Goal: Communication & Community: Share content

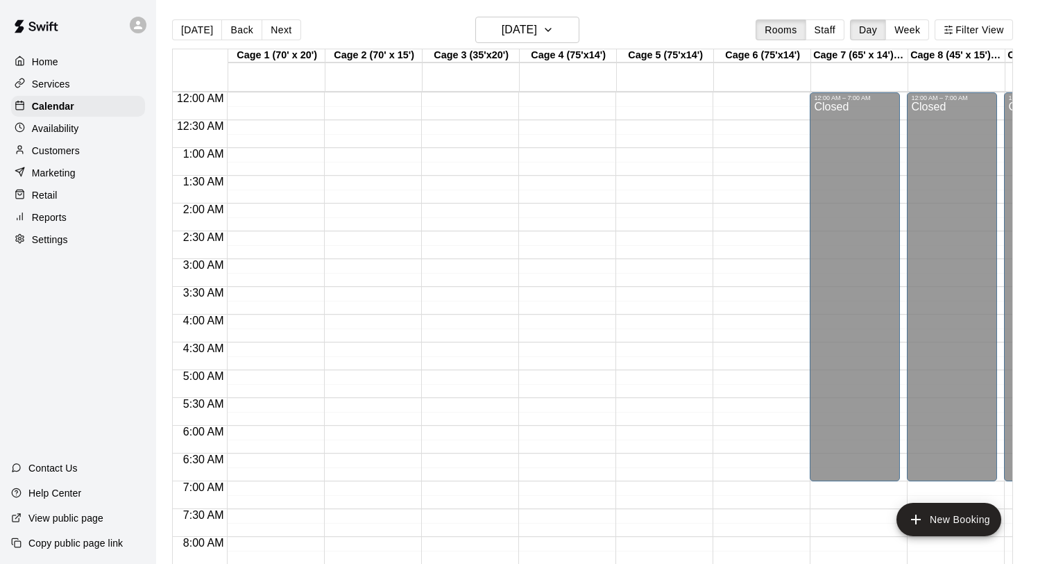
scroll to position [804, 0]
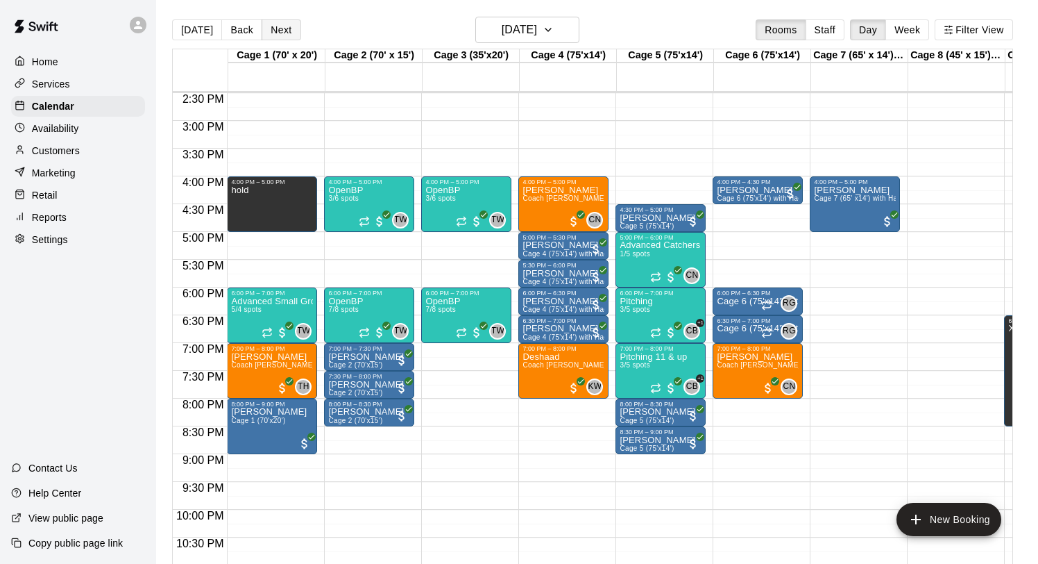
click at [288, 33] on button "Next" at bounding box center [281, 29] width 39 height 21
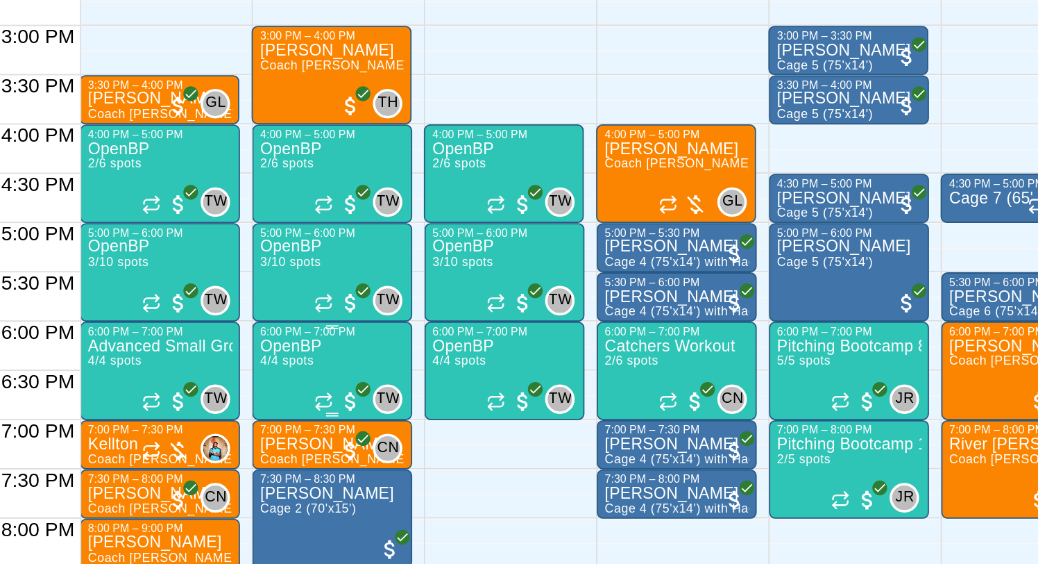
click at [358, 310] on span "4/4 spots" at bounding box center [343, 309] width 31 height 8
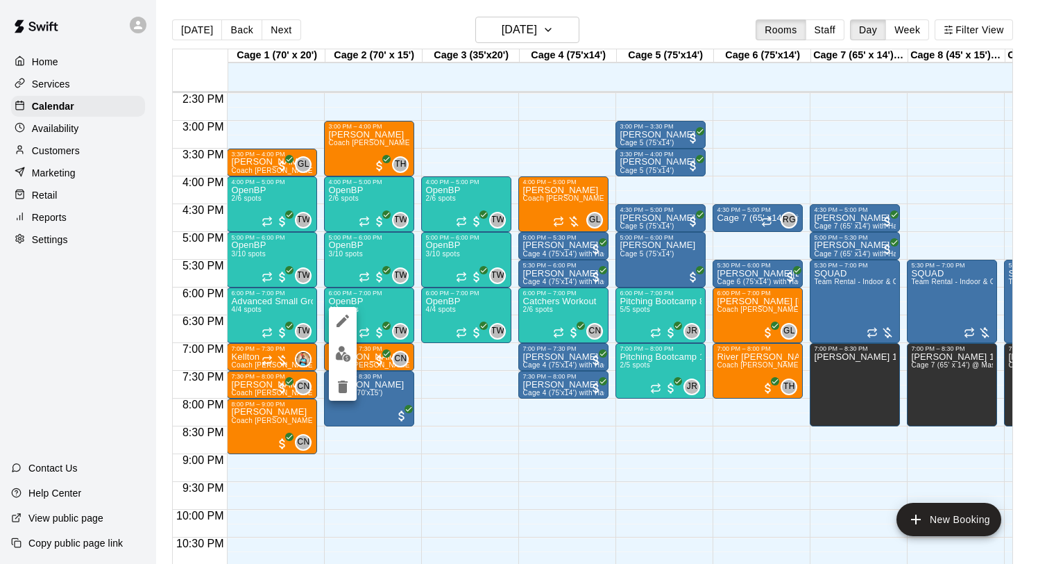
click at [445, 396] on div at bounding box center [519, 282] width 1038 height 564
click at [351, 301] on p "OpenBP" at bounding box center [345, 301] width 35 height 0
click at [345, 307] on icon "edit" at bounding box center [343, 315] width 17 height 17
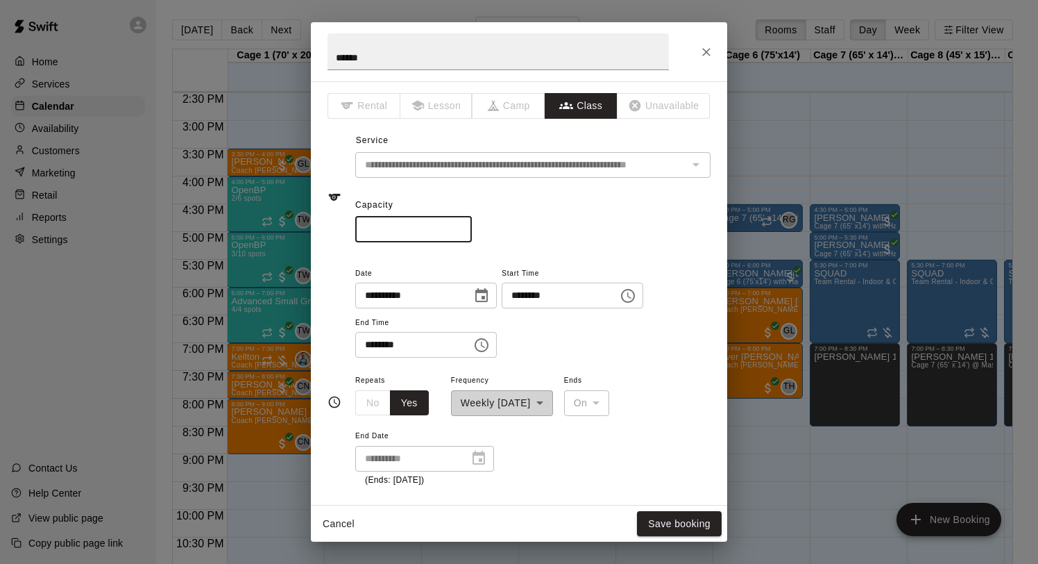
click at [460, 228] on input "*" at bounding box center [413, 230] width 117 height 26
type input "*"
click at [460, 228] on input "*" at bounding box center [413, 230] width 117 height 26
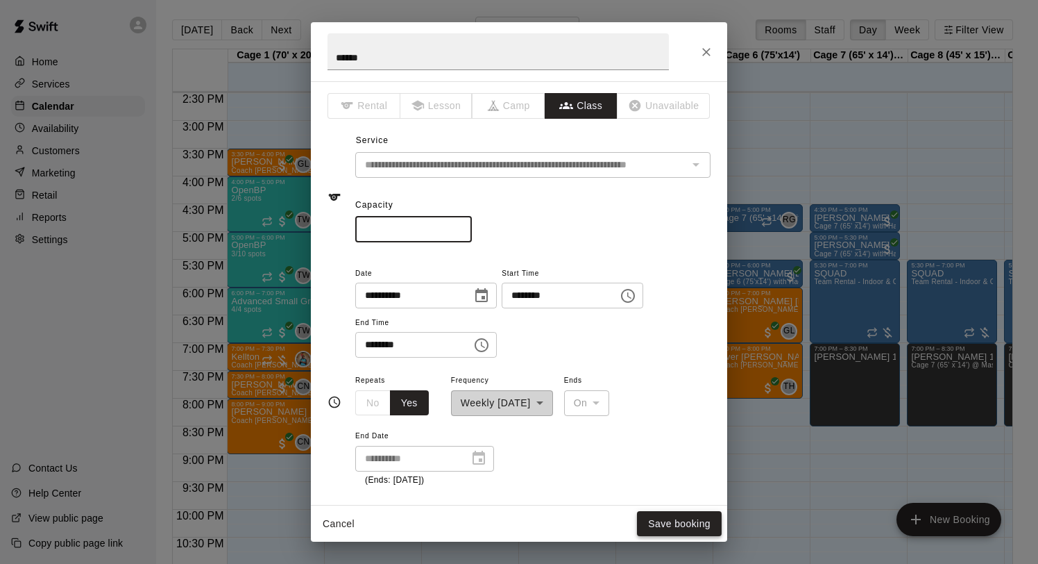
click at [673, 523] on button "Save booking" at bounding box center [679, 524] width 85 height 26
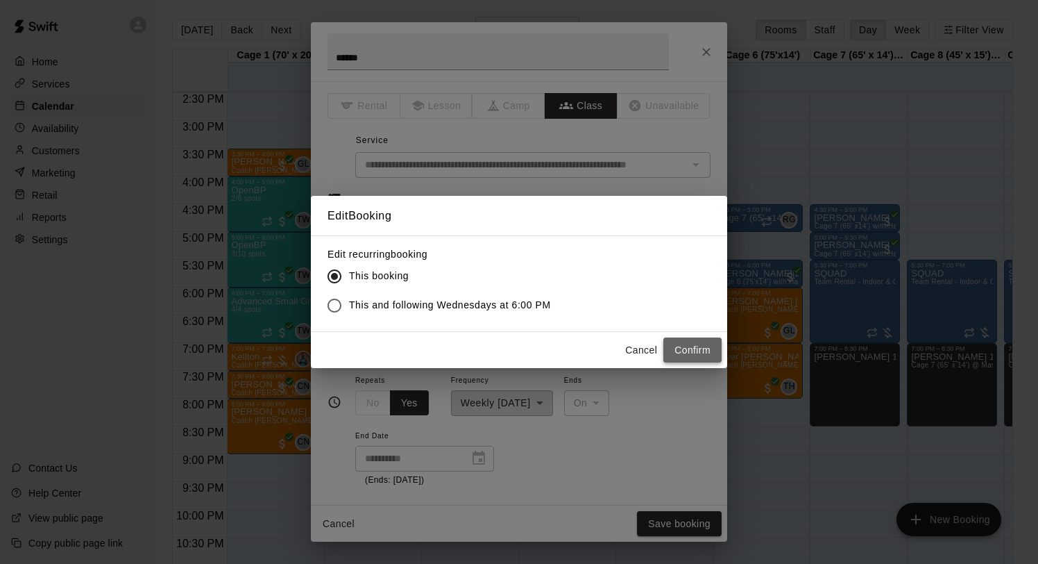
click at [684, 337] on button "Confirm" at bounding box center [693, 350] width 58 height 26
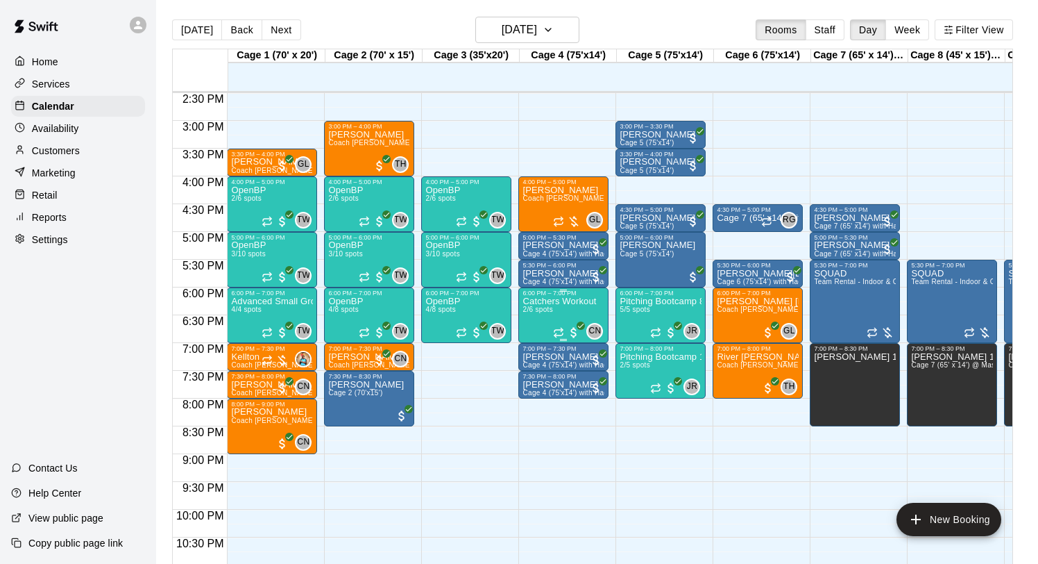
click at [539, 347] on img "edit" at bounding box center [538, 345] width 16 height 16
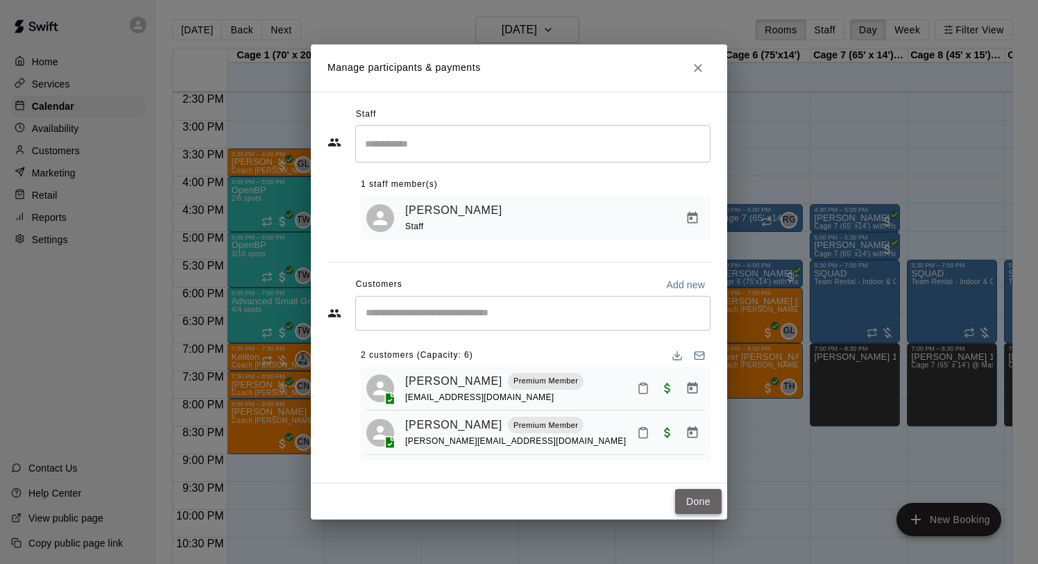
click at [705, 507] on button "Done" at bounding box center [698, 502] width 47 height 26
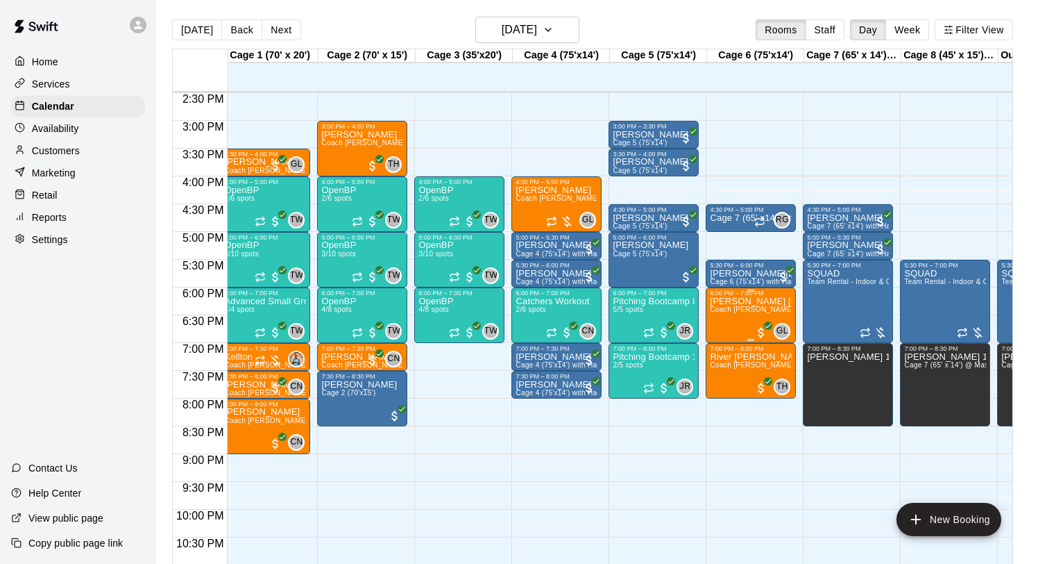
scroll to position [0, 0]
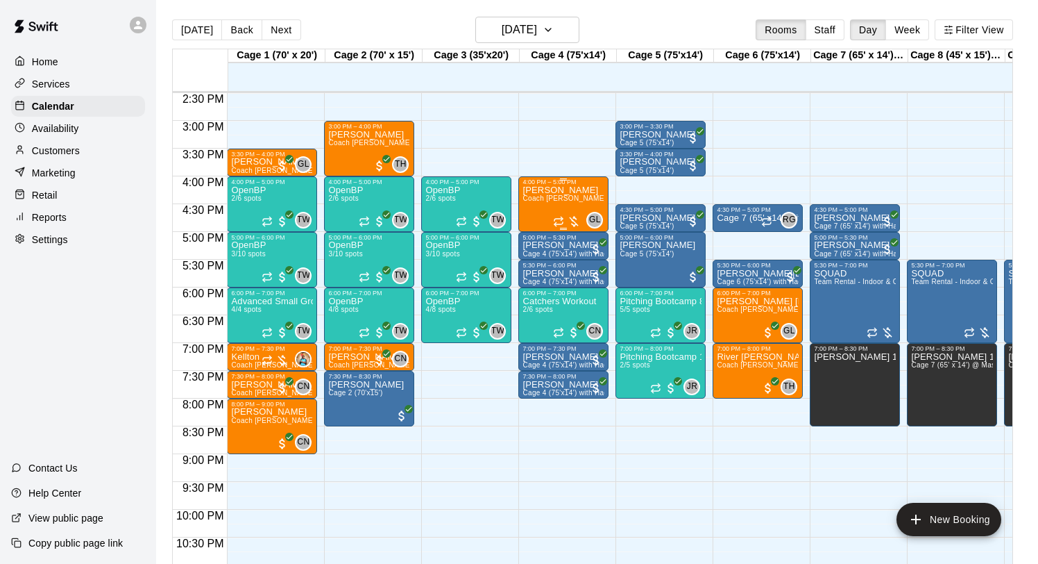
click at [540, 210] on div "Reeves Coach Gavin - 60 minutes" at bounding box center [564, 467] width 82 height 564
click at [537, 226] on img "edit" at bounding box center [538, 233] width 16 height 16
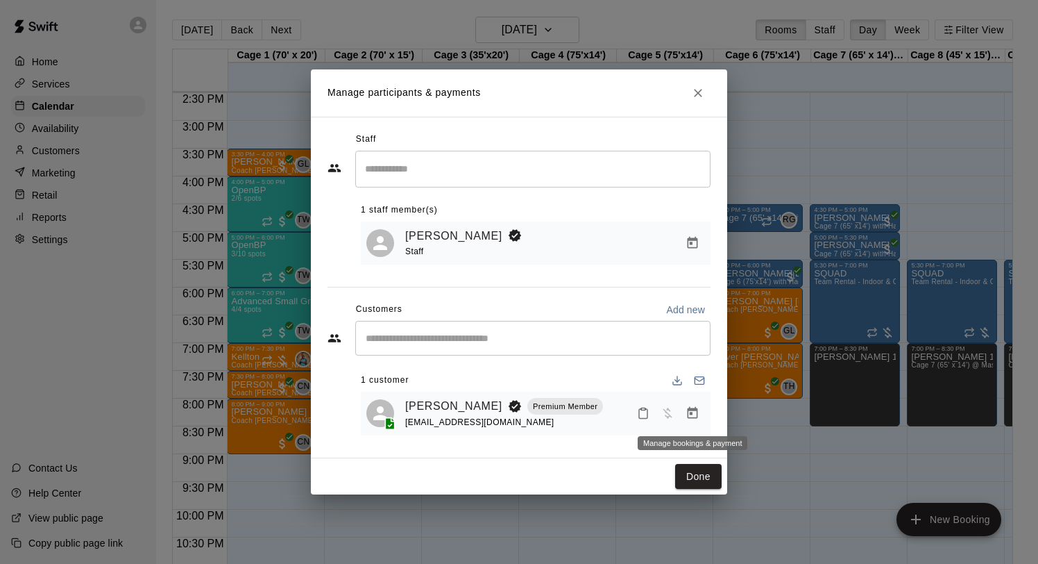
click at [695, 421] on button "Manage bookings & payment" at bounding box center [692, 412] width 25 height 25
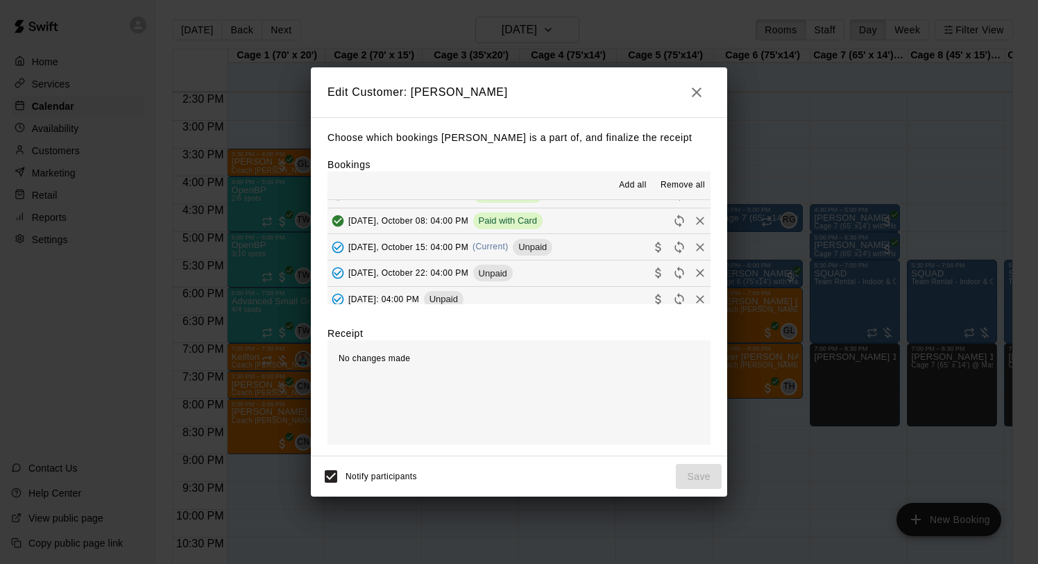
scroll to position [148, 0]
click at [500, 246] on span "(Current)" at bounding box center [491, 247] width 36 height 10
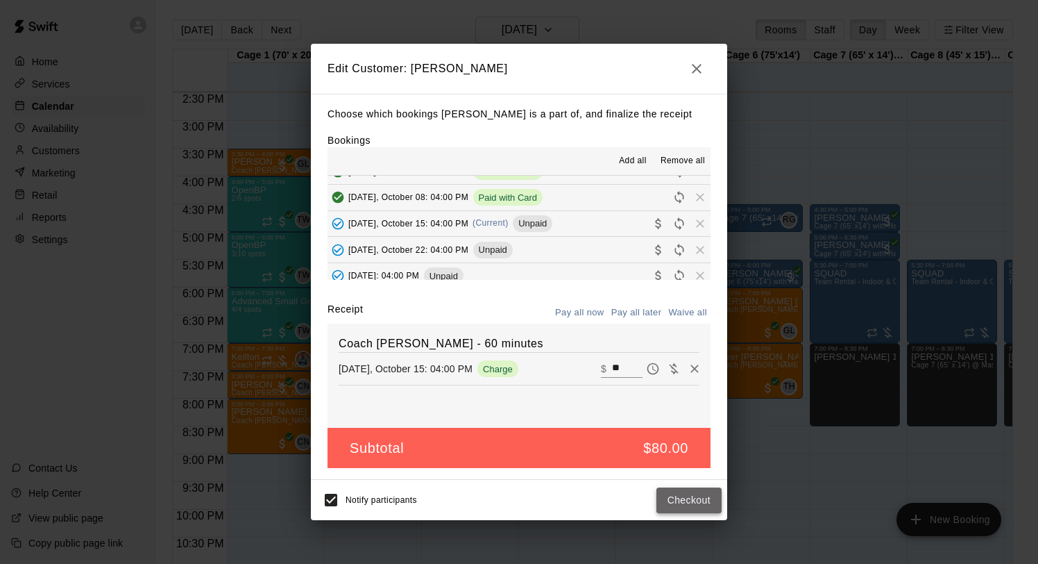
click at [679, 498] on button "Checkout" at bounding box center [689, 500] width 65 height 26
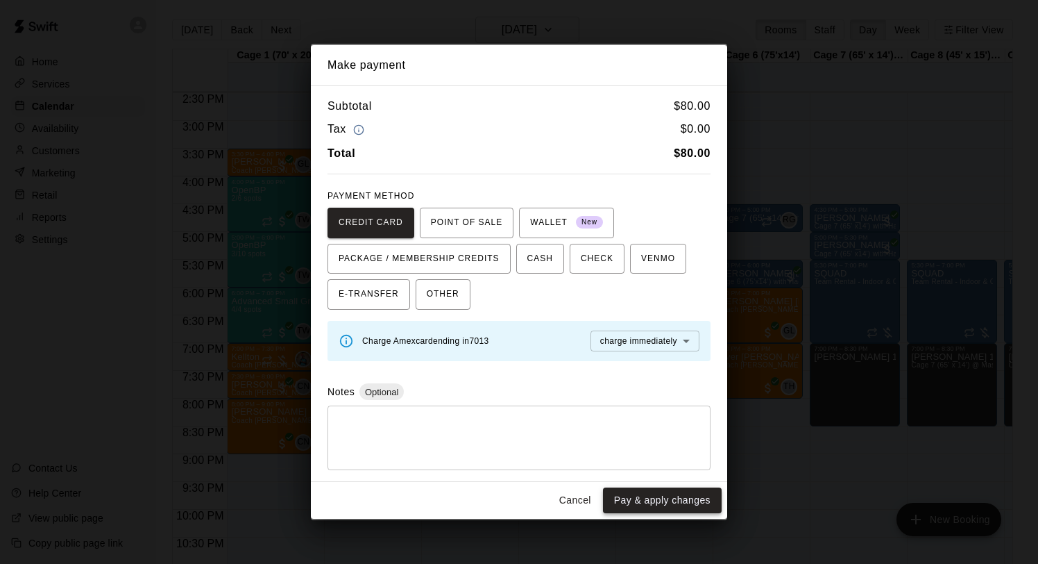
click at [657, 496] on button "Pay & apply changes" at bounding box center [662, 500] width 119 height 26
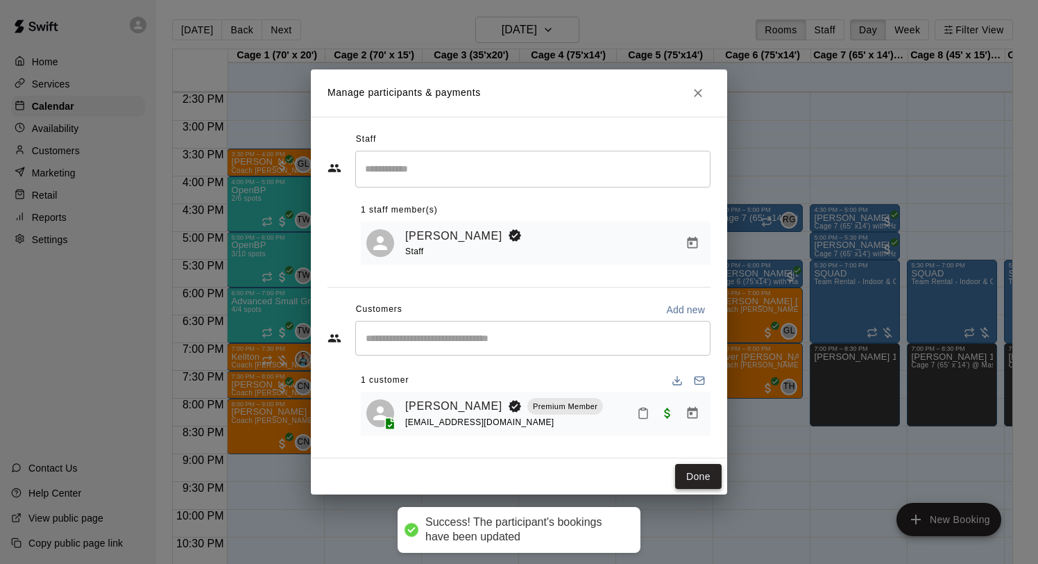
click at [692, 471] on button "Done" at bounding box center [698, 477] width 47 height 26
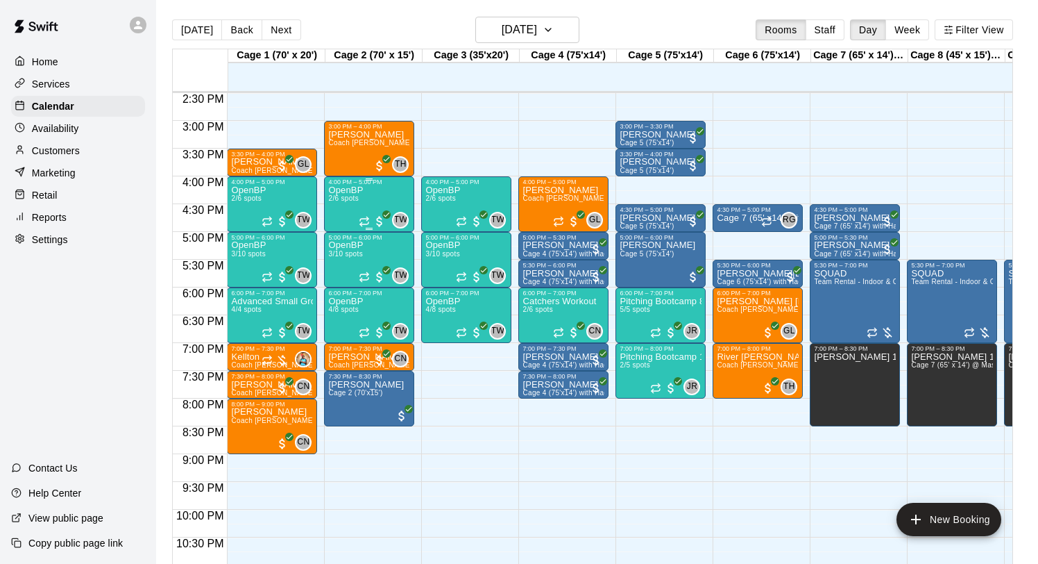
click at [360, 190] on p "OpenBP" at bounding box center [345, 190] width 35 height 0
click at [341, 206] on icon "edit" at bounding box center [343, 205] width 12 height 12
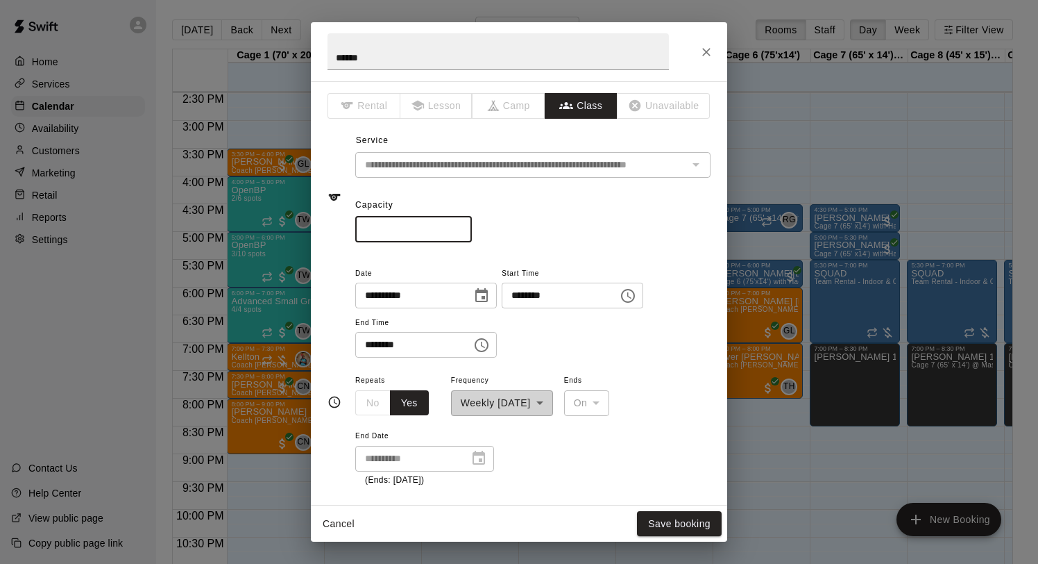
click at [464, 223] on input "*" at bounding box center [413, 230] width 117 height 26
type input "*"
click at [464, 223] on input "*" at bounding box center [413, 230] width 117 height 26
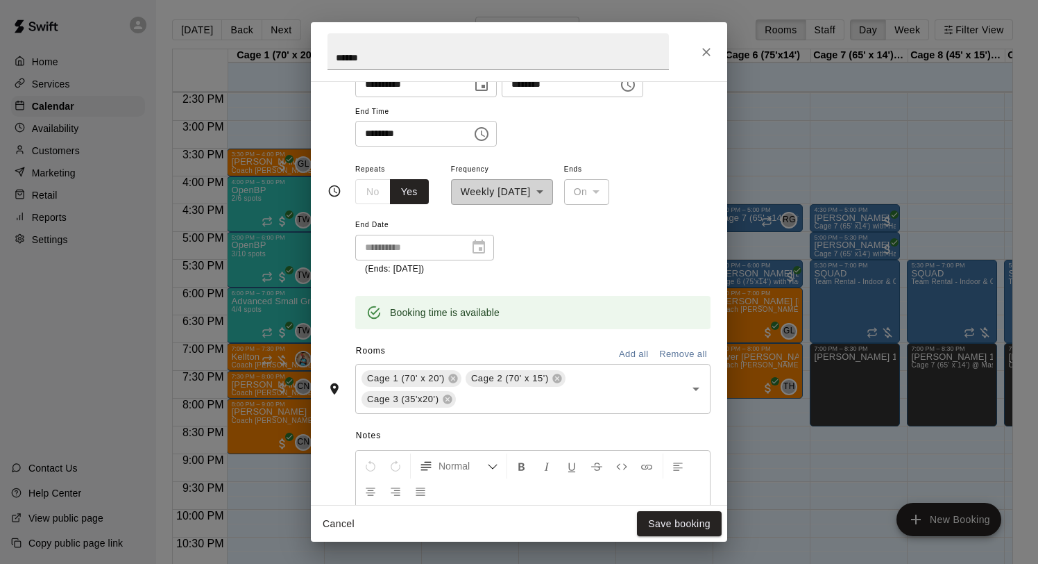
scroll to position [225, 0]
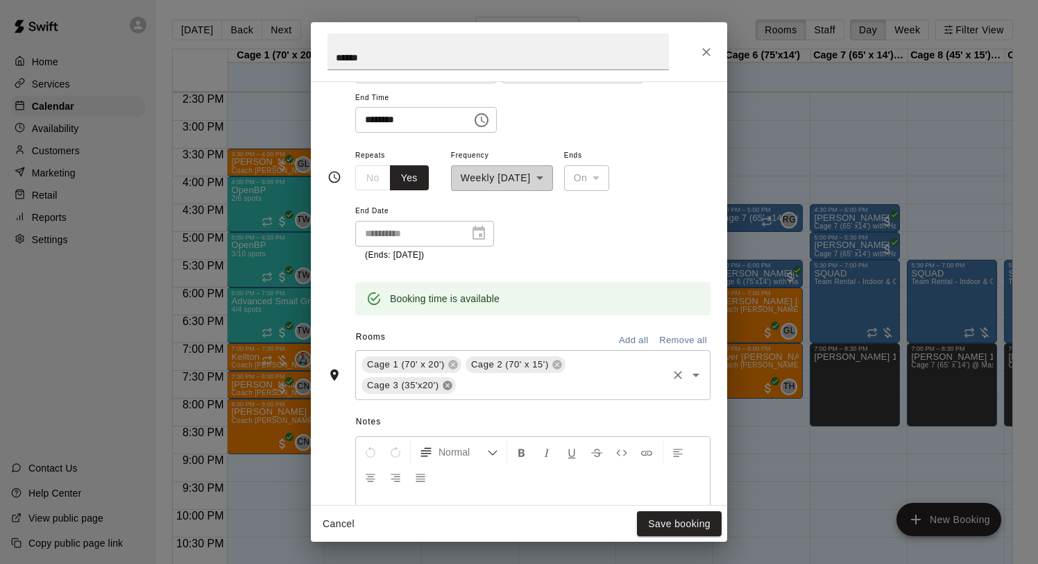
click at [447, 387] on icon at bounding box center [447, 384] width 9 height 9
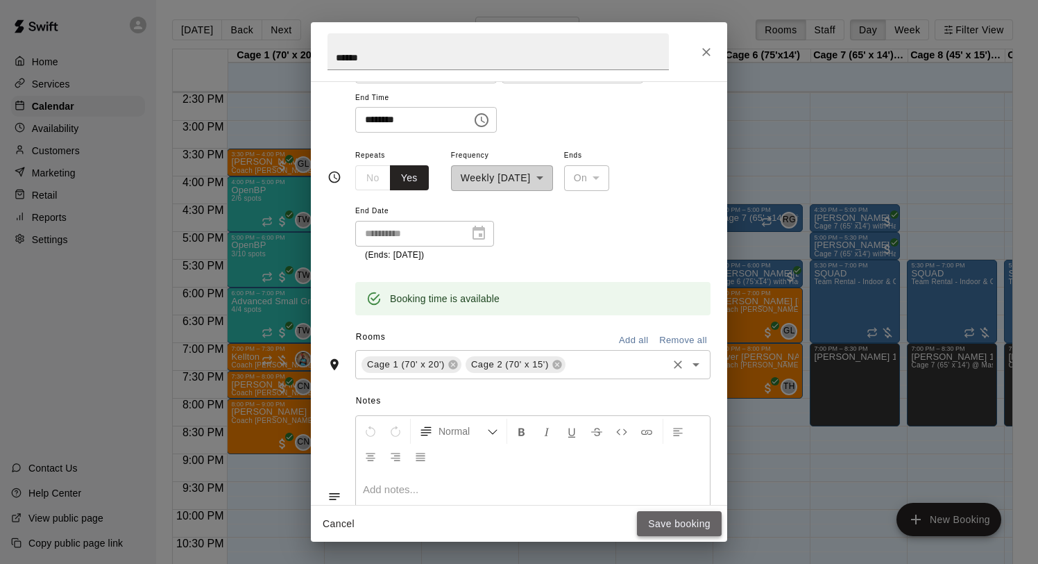
click at [691, 523] on button "Save booking" at bounding box center [679, 524] width 85 height 26
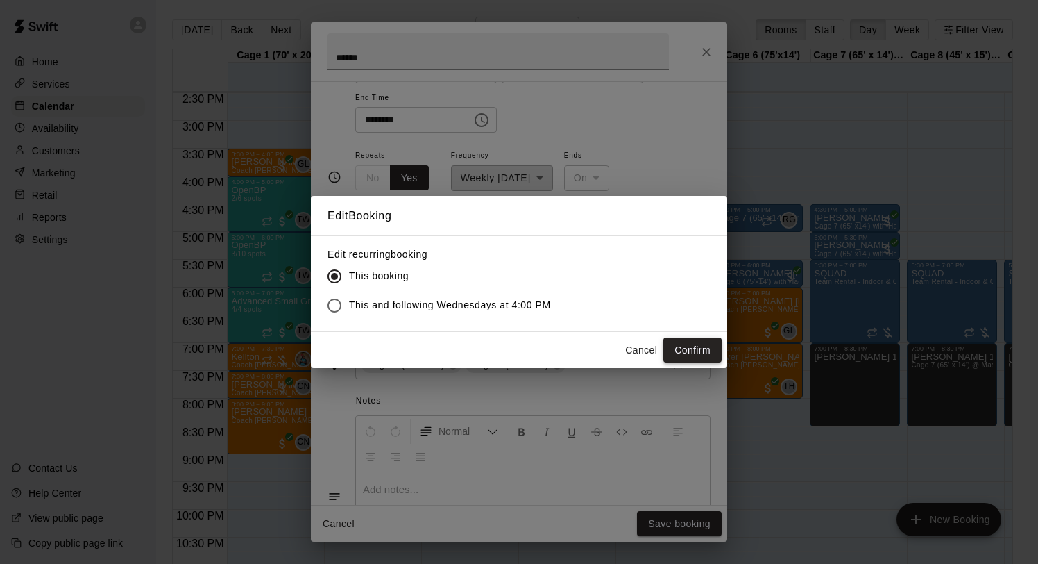
click at [695, 346] on button "Confirm" at bounding box center [693, 350] width 58 height 26
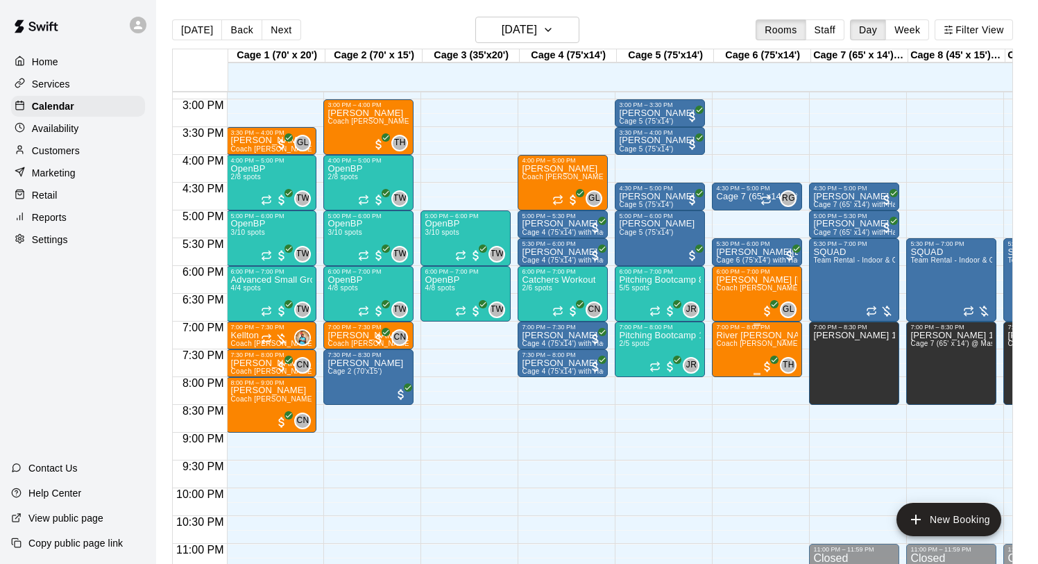
scroll to position [0, 1]
click at [863, 270] on div "SQUAD Team Rental - Indoor & Outdoor (Leander Location)" at bounding box center [854, 529] width 82 height 564
click at [829, 285] on button "edit" at bounding box center [828, 295] width 28 height 27
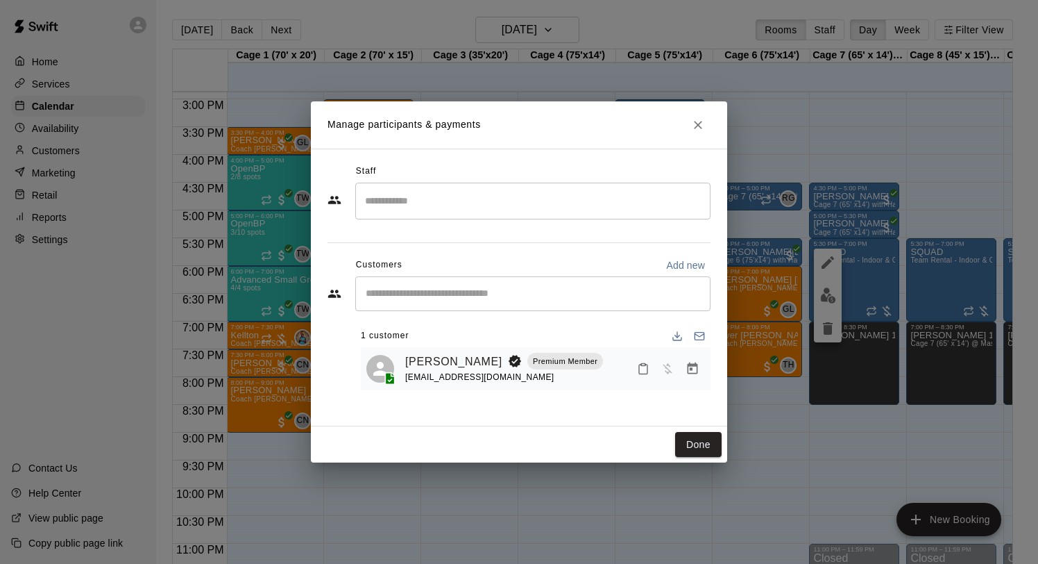
click at [695, 372] on icon "Manage bookings & payment" at bounding box center [693, 369] width 14 height 14
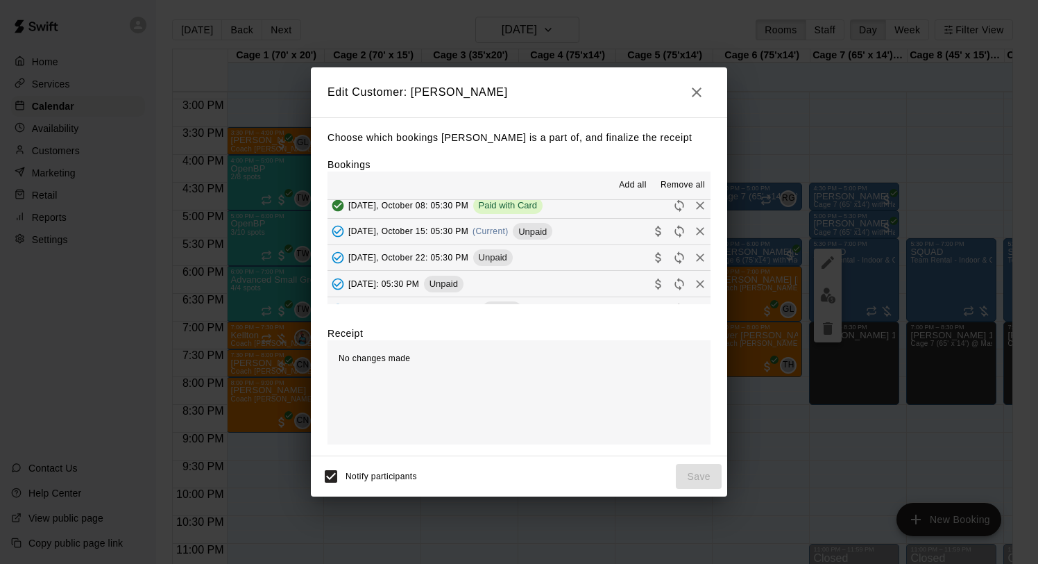
scroll to position [200, 0]
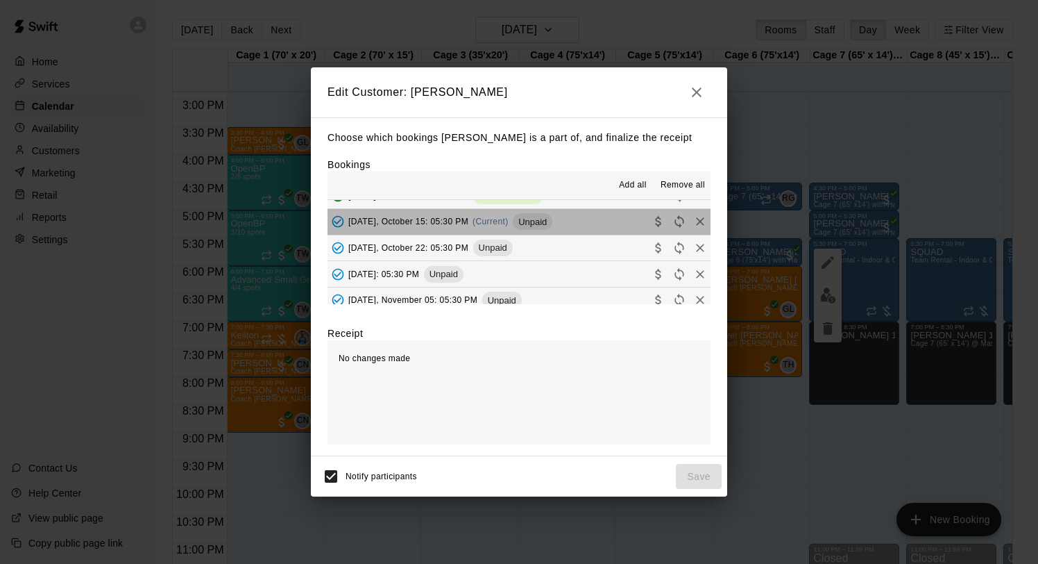
click at [496, 223] on span "(Current)" at bounding box center [491, 222] width 36 height 10
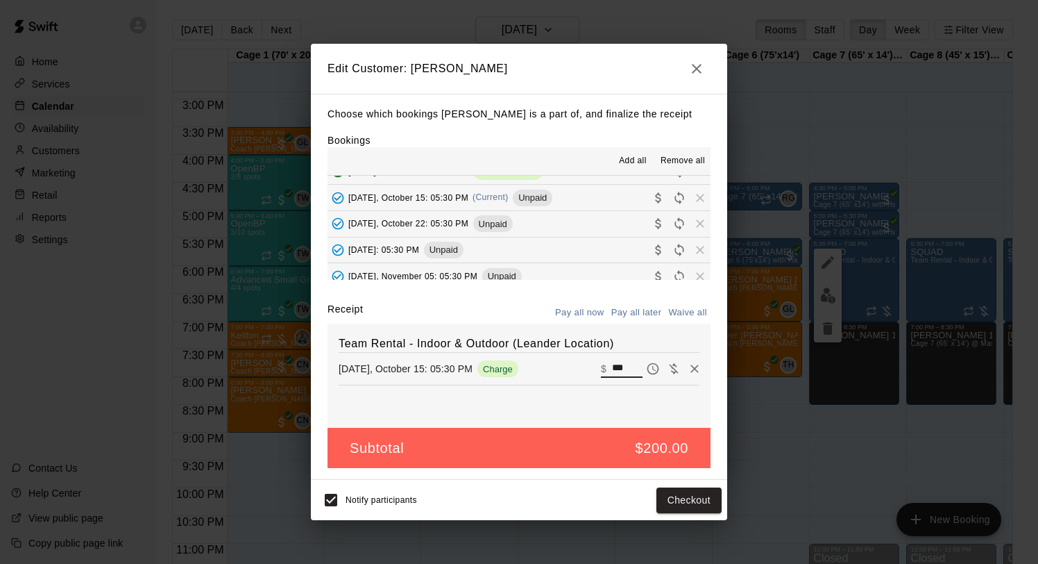
click at [629, 371] on input "***" at bounding box center [627, 369] width 31 height 18
type input "***"
click at [582, 493] on div "Notify participants Checkout" at bounding box center [518, 499] width 405 height 29
click at [686, 502] on button "Checkout" at bounding box center [689, 500] width 65 height 26
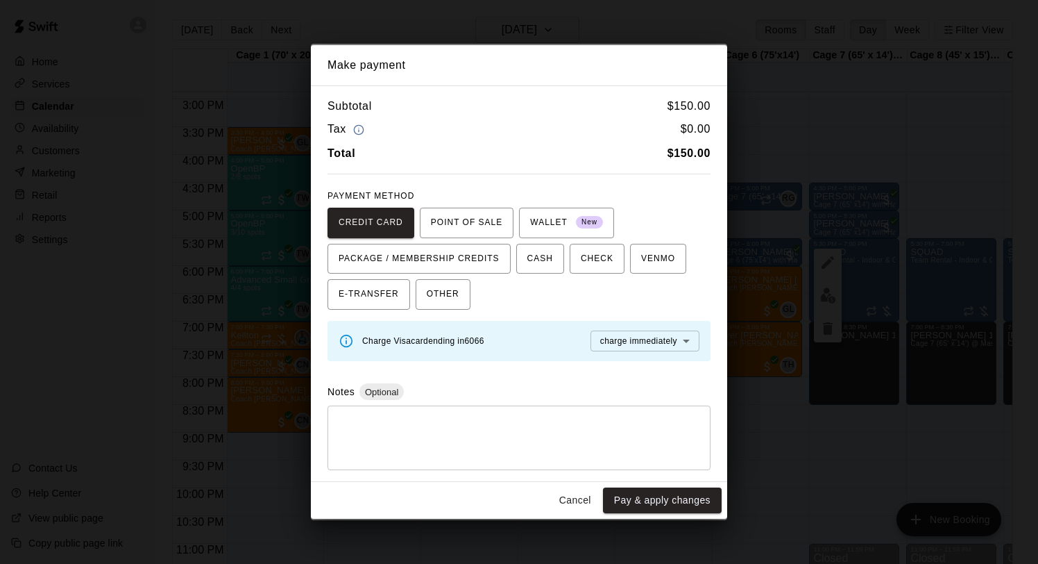
click at [686, 502] on button "Pay & apply changes" at bounding box center [662, 500] width 119 height 26
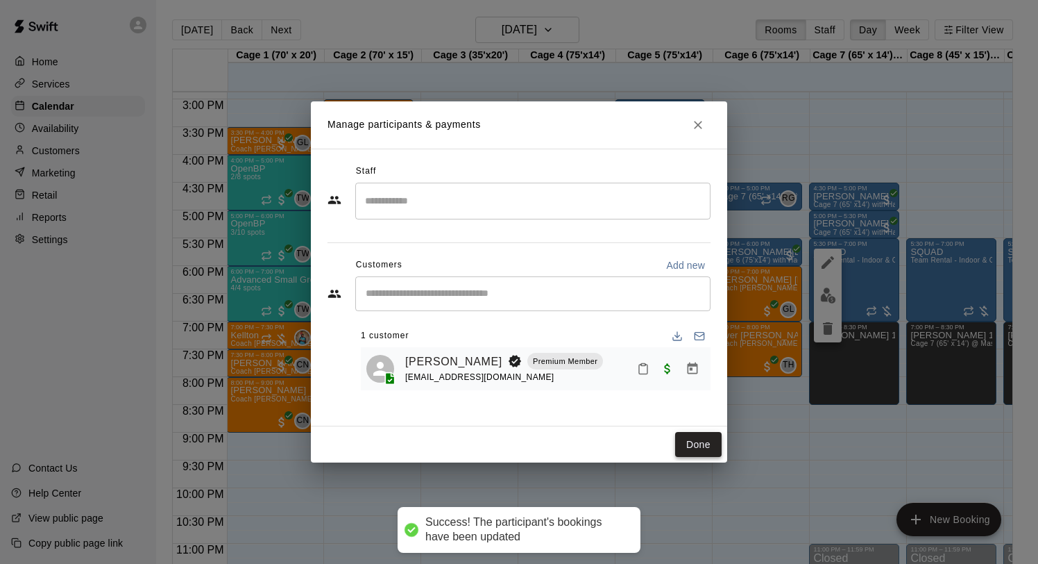
click at [702, 443] on button "Done" at bounding box center [698, 445] width 47 height 26
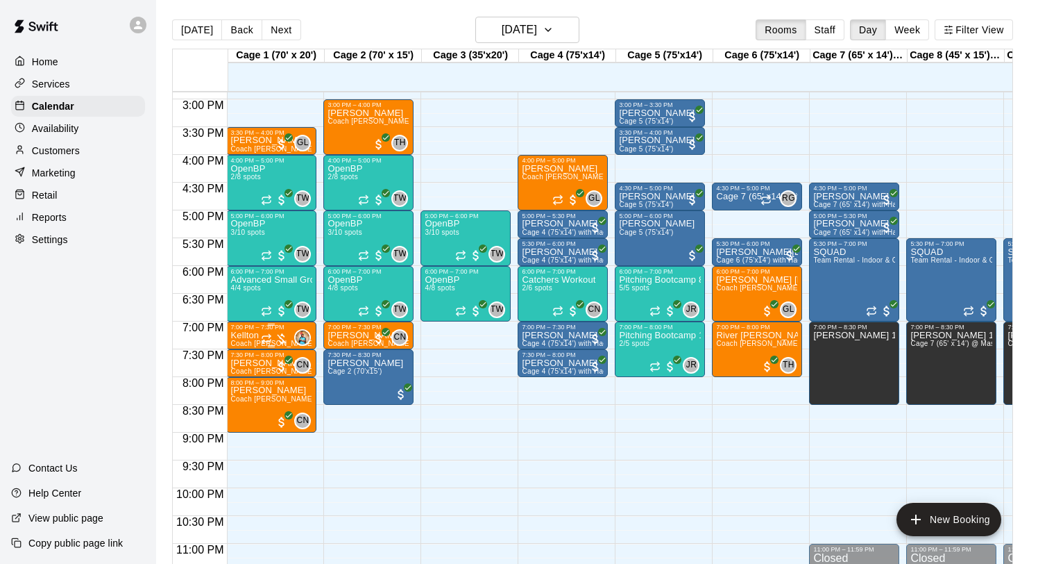
click at [276, 336] on div at bounding box center [275, 339] width 28 height 14
click at [278, 376] on img "edit" at bounding box center [276, 379] width 16 height 16
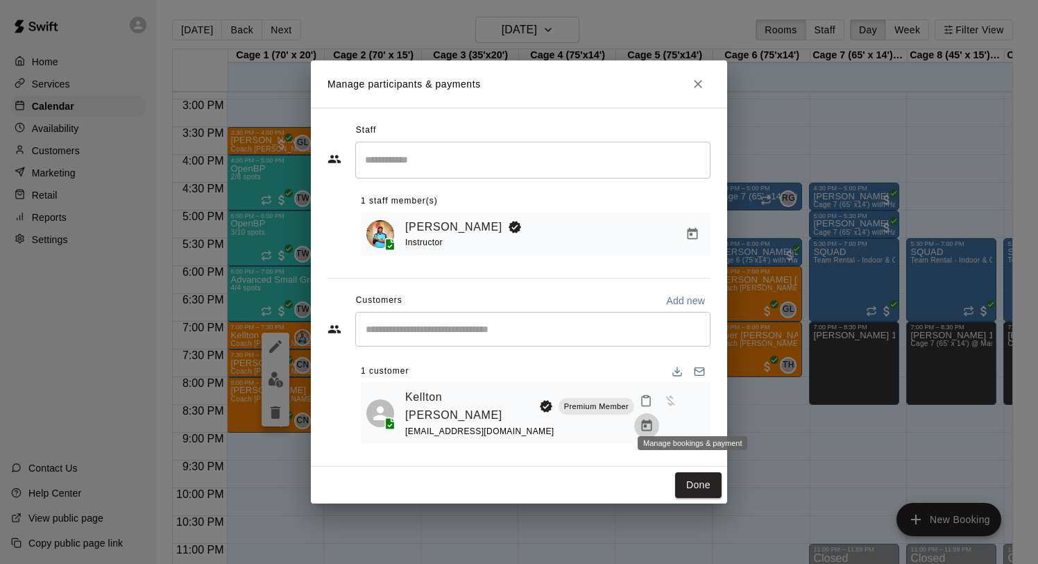
click at [652, 419] on icon "Manage bookings & payment" at bounding box center [647, 425] width 10 height 12
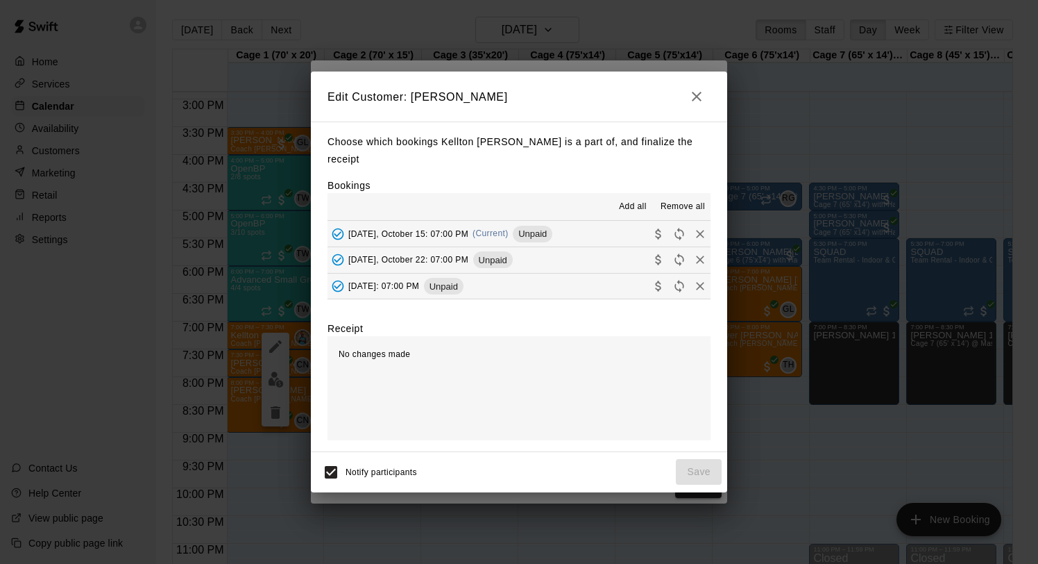
click at [679, 227] on icon "Reschedule" at bounding box center [680, 234] width 14 height 14
click at [706, 227] on icon "Remove" at bounding box center [700, 234] width 14 height 14
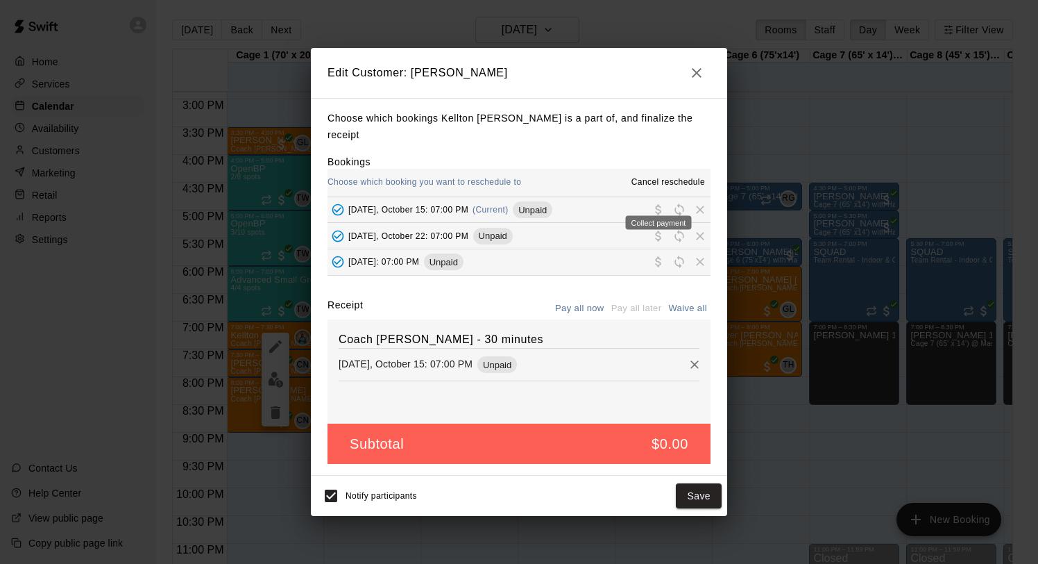
click at [660, 204] on span "Collect payment" at bounding box center [658, 209] width 21 height 10
click at [698, 67] on button "button" at bounding box center [697, 73] width 28 height 28
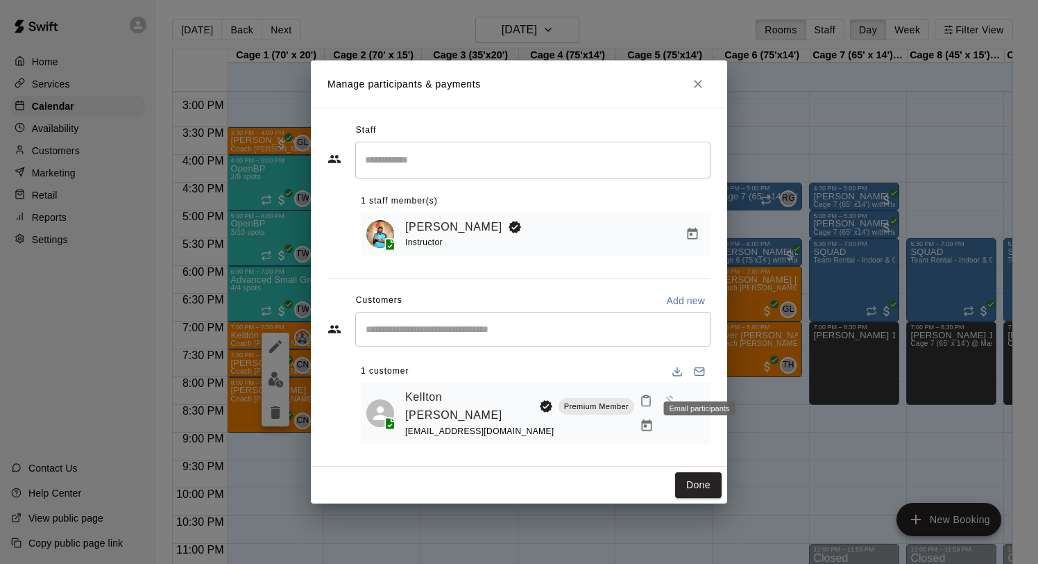
click at [700, 416] on div "Email participants" at bounding box center [700, 403] width 74 height 25
click at [654, 419] on icon "Manage bookings & payment" at bounding box center [647, 426] width 14 height 14
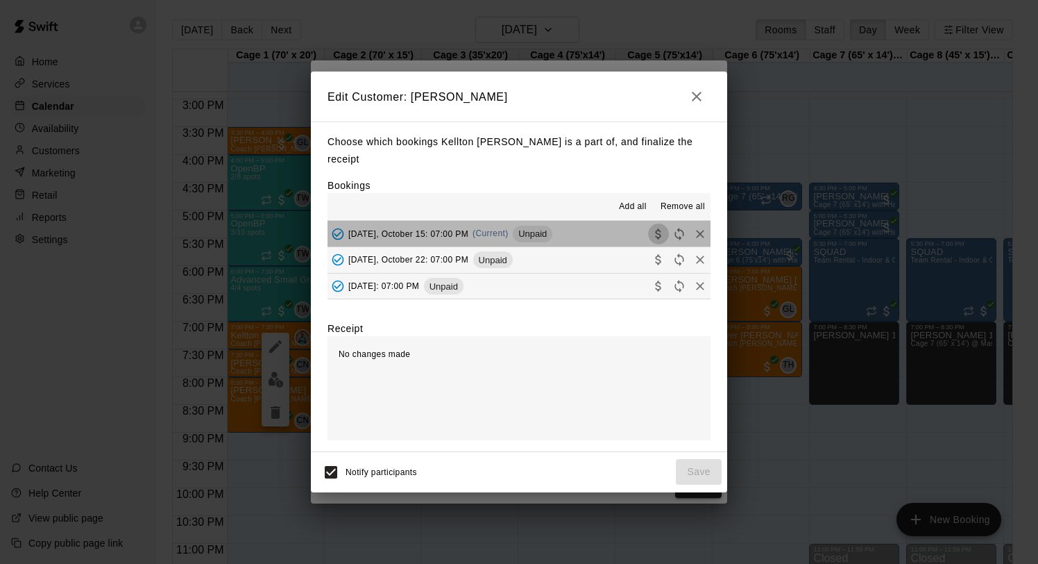
click at [660, 227] on icon "Collect payment" at bounding box center [659, 234] width 14 height 14
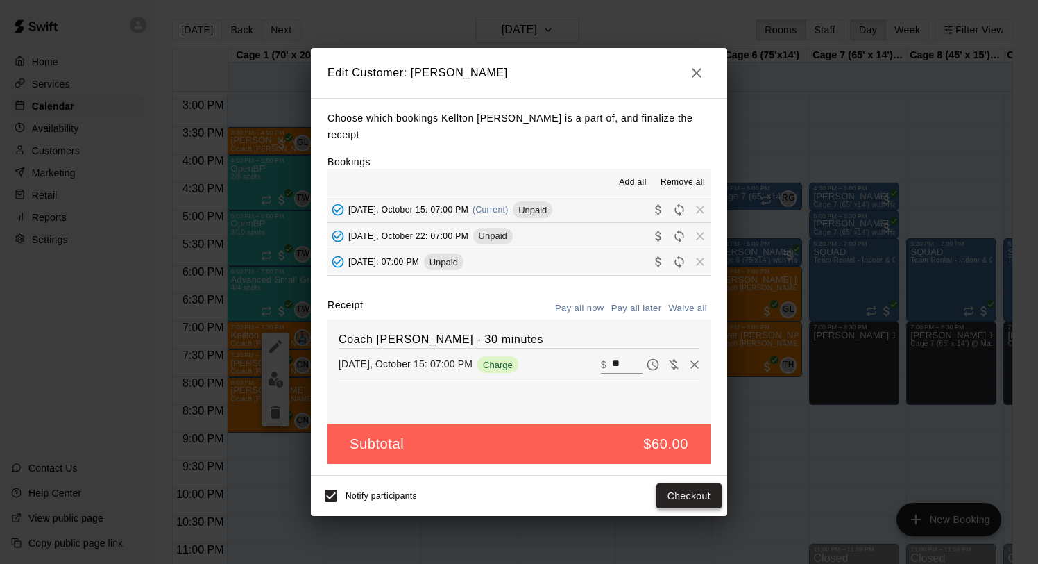
click at [678, 486] on button "Checkout" at bounding box center [689, 496] width 65 height 26
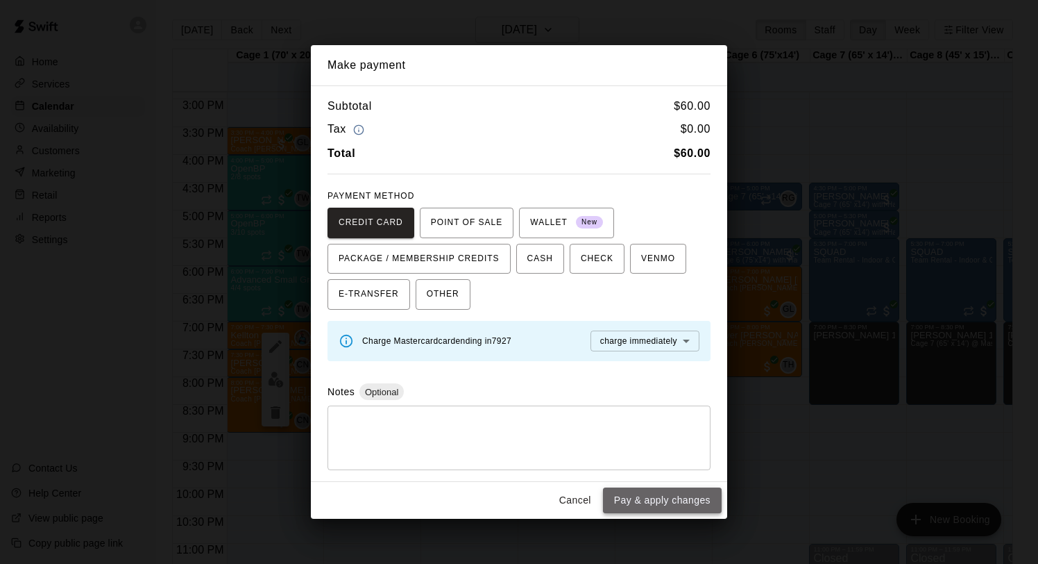
click at [661, 496] on button "Pay & apply changes" at bounding box center [662, 500] width 119 height 26
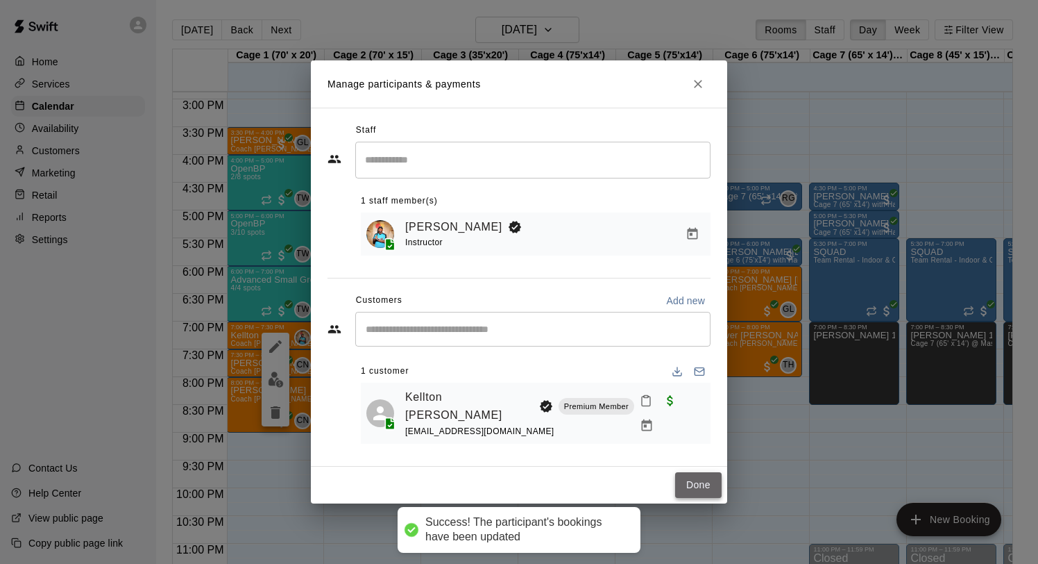
click at [711, 474] on button "Done" at bounding box center [698, 485] width 47 height 26
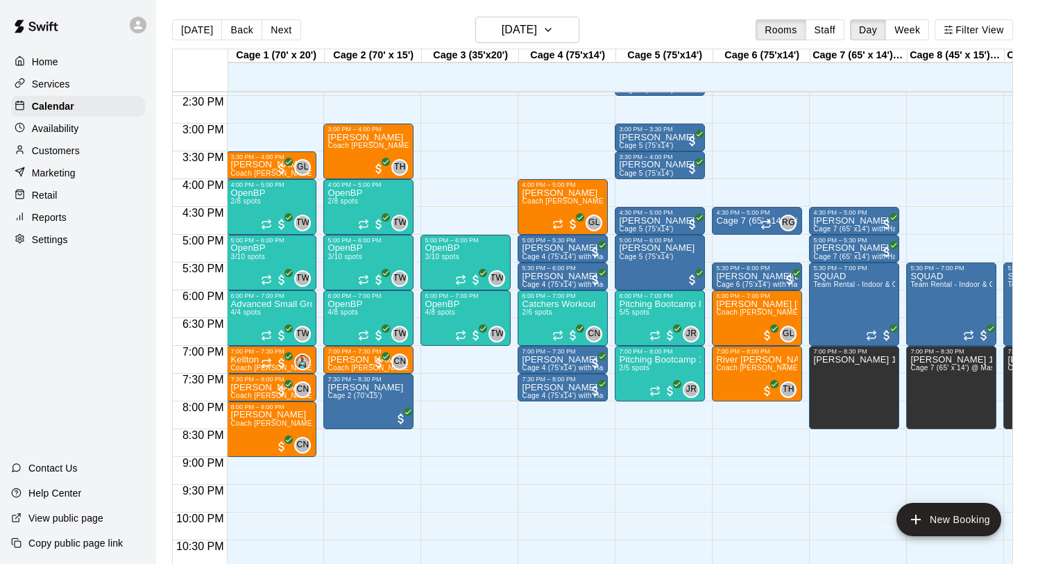
scroll to position [800, 1]
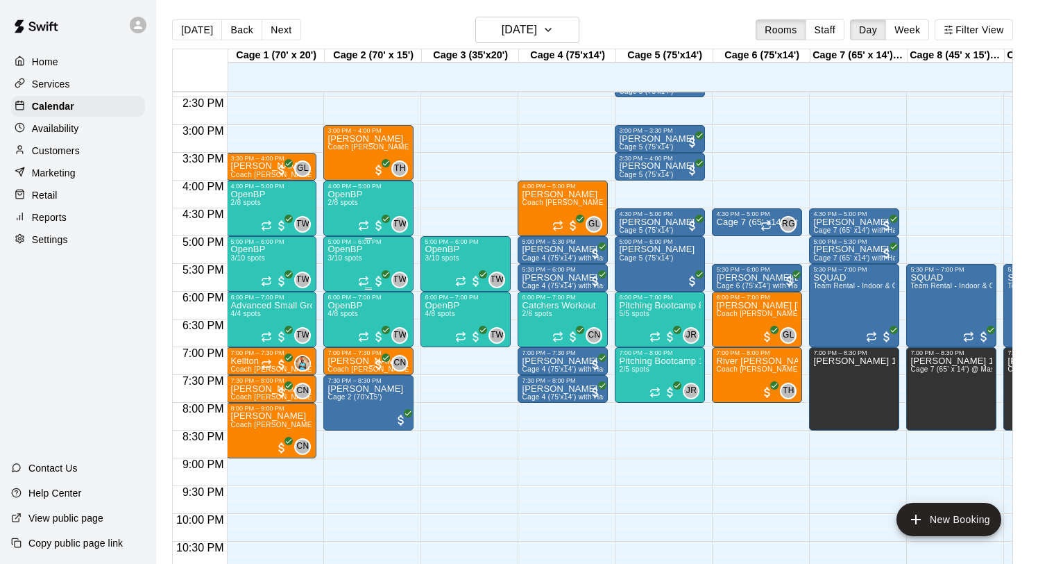
click at [356, 254] on div "OpenBP 3/10 spots" at bounding box center [345, 527] width 35 height 564
click at [340, 289] on img "edit" at bounding box center [343, 293] width 16 height 16
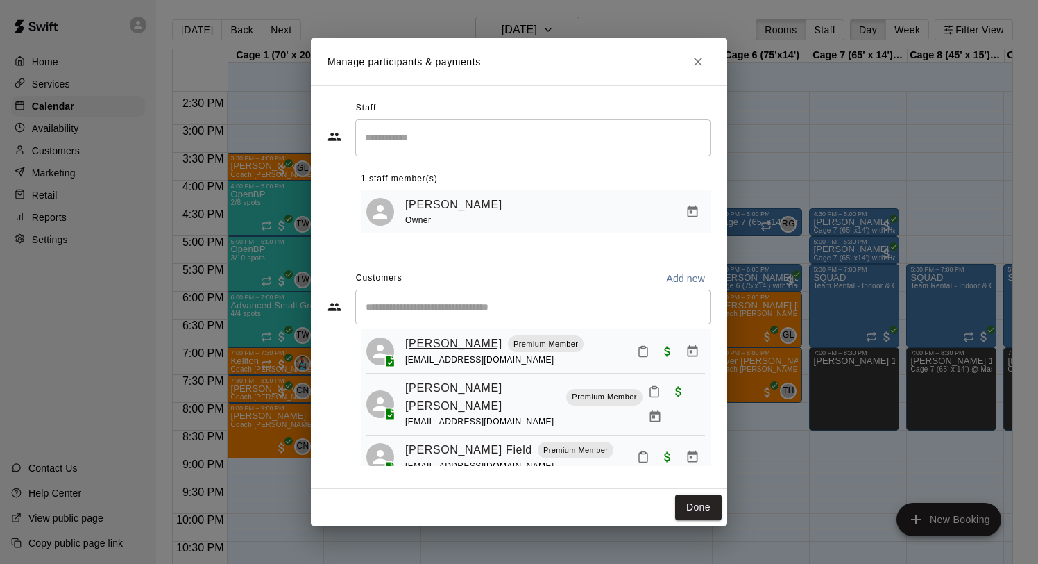
scroll to position [34, 0]
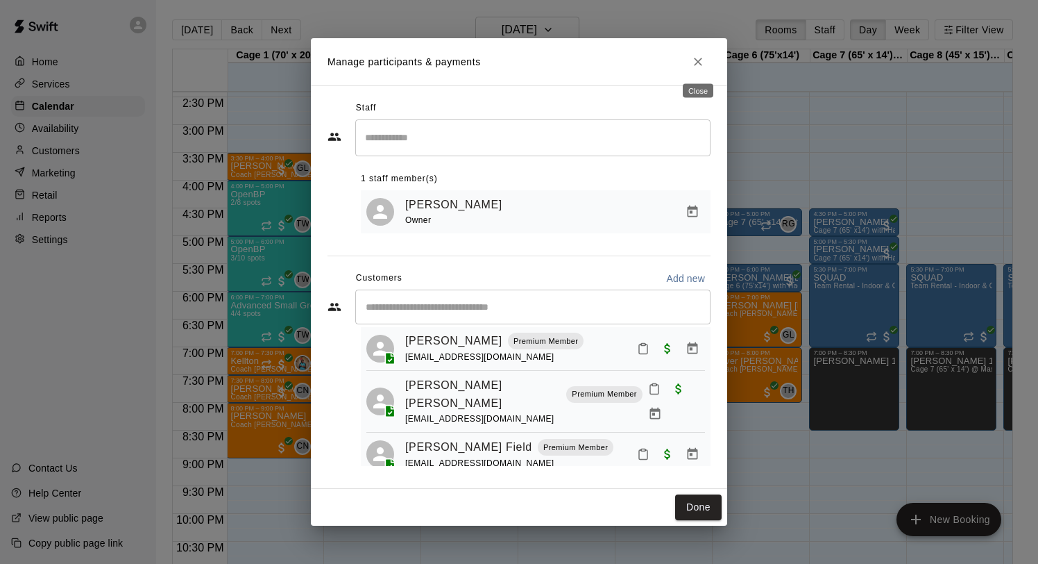
click at [703, 62] on icon "Close" at bounding box center [698, 62] width 14 height 14
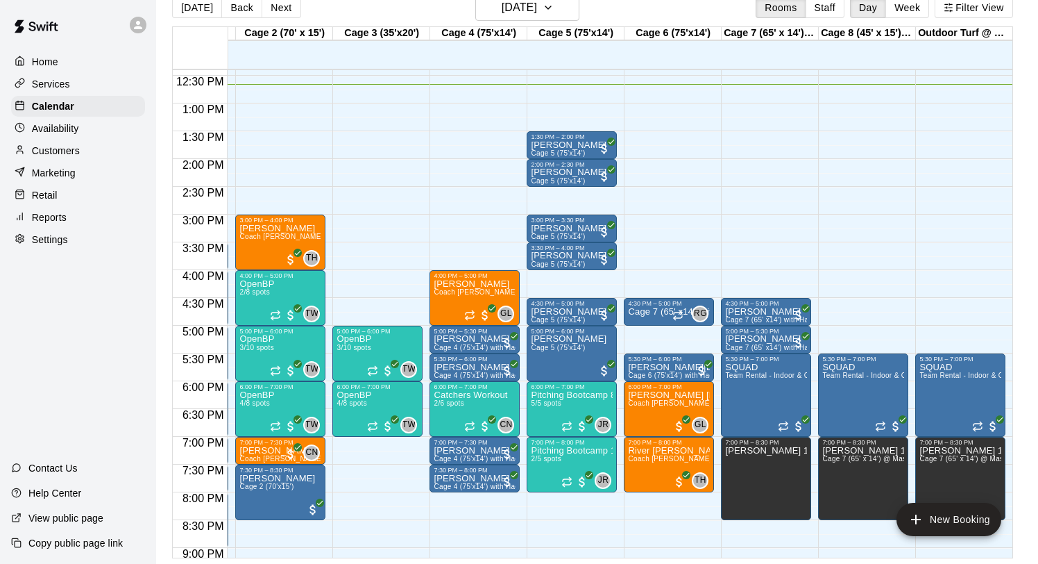
scroll to position [0, 76]
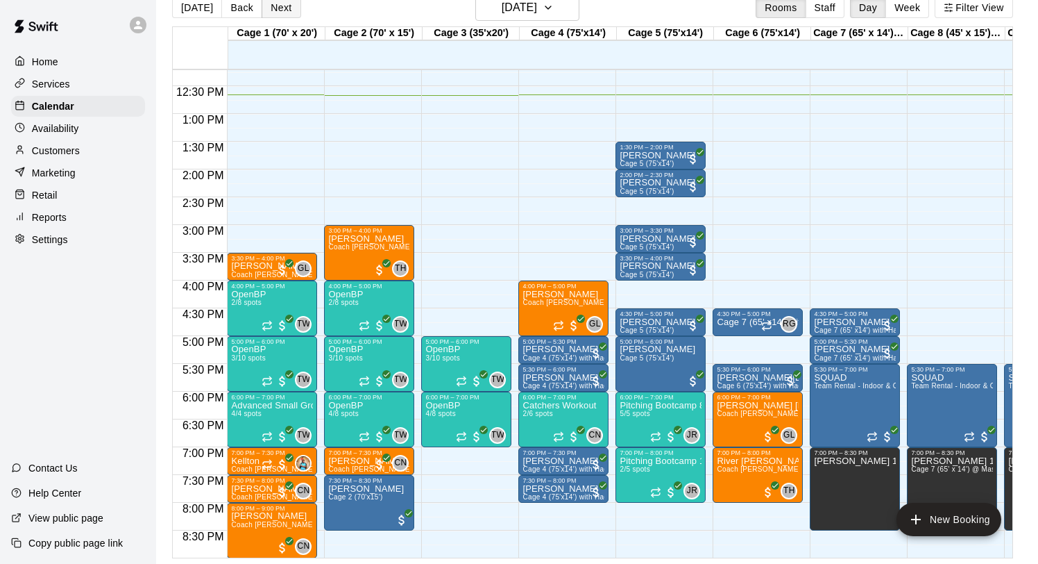
click at [267, 5] on button "Next" at bounding box center [281, 7] width 39 height 21
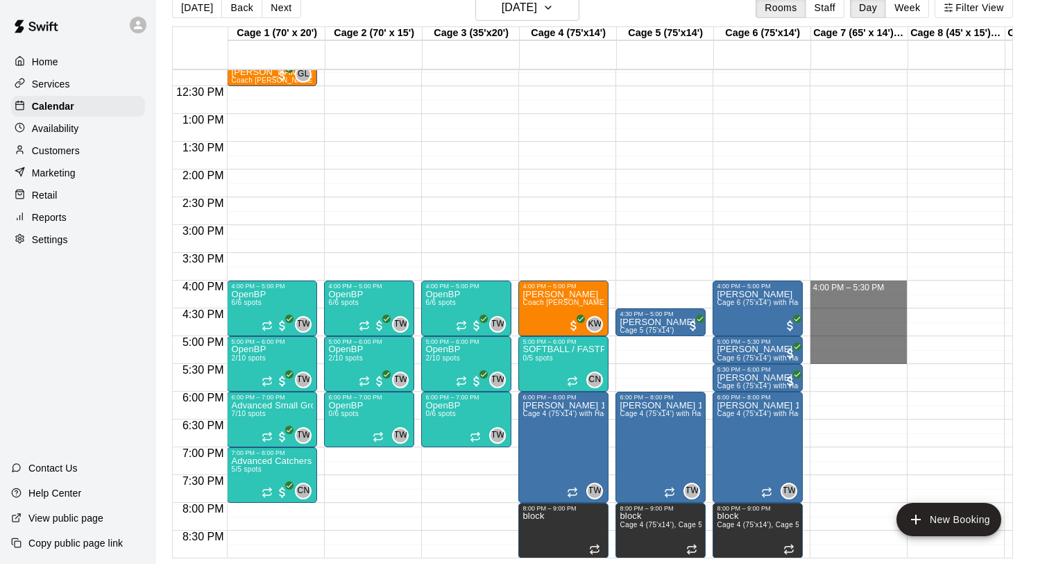
drag, startPoint x: 834, startPoint y: 285, endPoint x: 827, endPoint y: 355, distance: 71.1
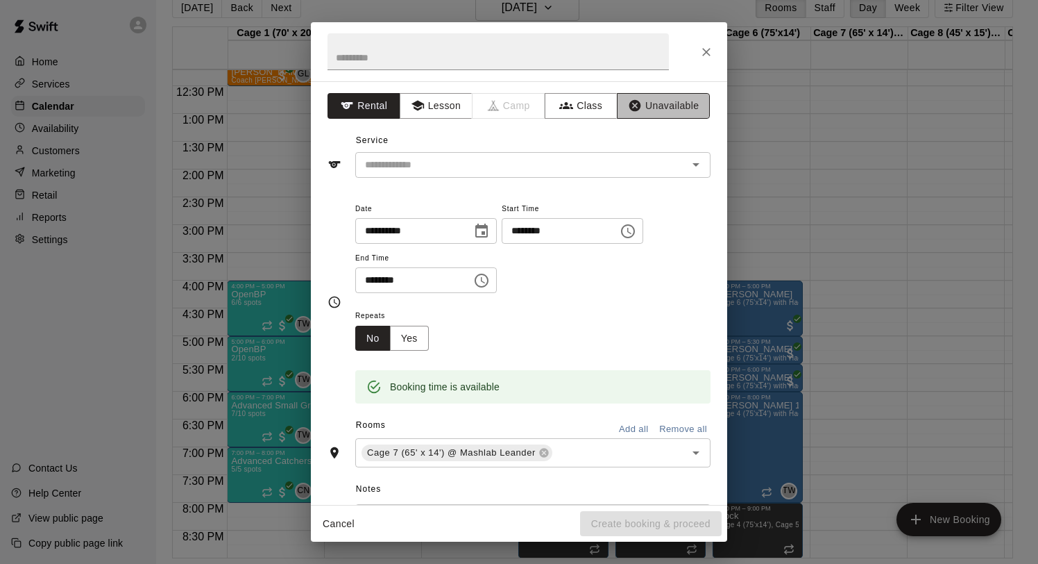
click at [653, 113] on button "Unavailable" at bounding box center [663, 106] width 93 height 26
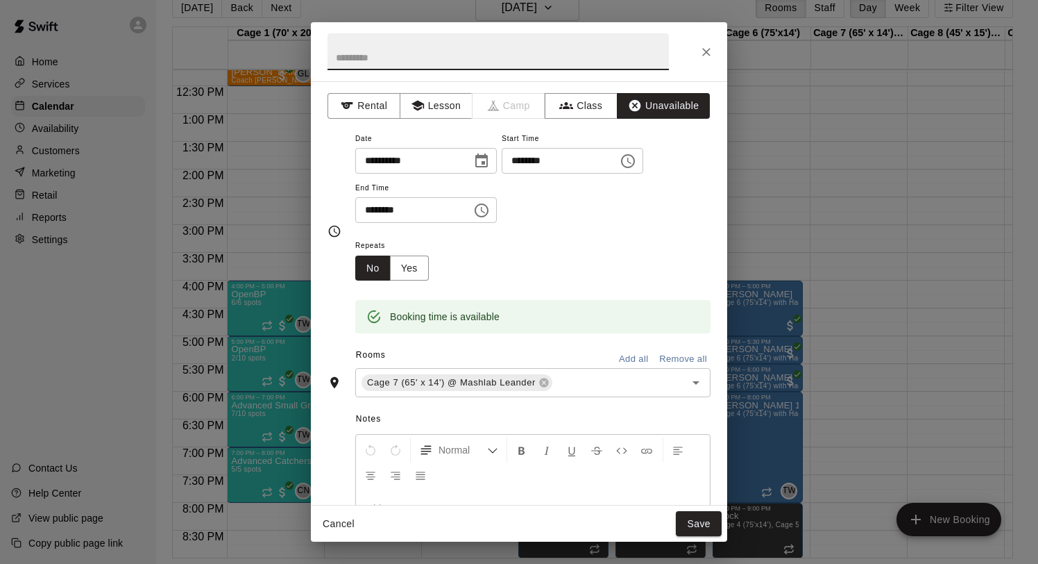
click at [446, 59] on input "text" at bounding box center [498, 51] width 341 height 37
type input "****"
click at [702, 518] on button "Save" at bounding box center [699, 524] width 46 height 26
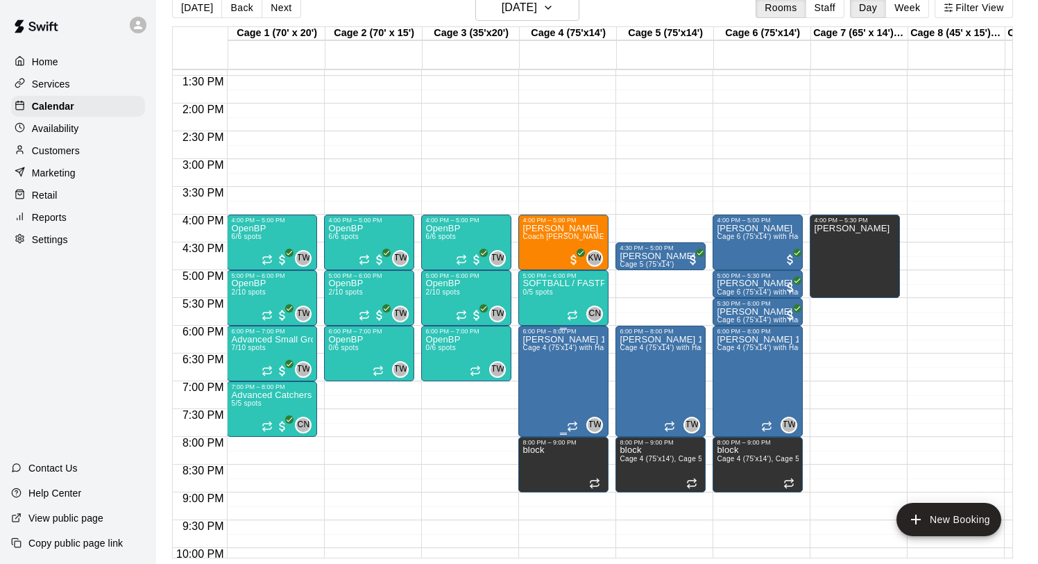
click at [538, 414] on icon "delete" at bounding box center [537, 415] width 10 height 12
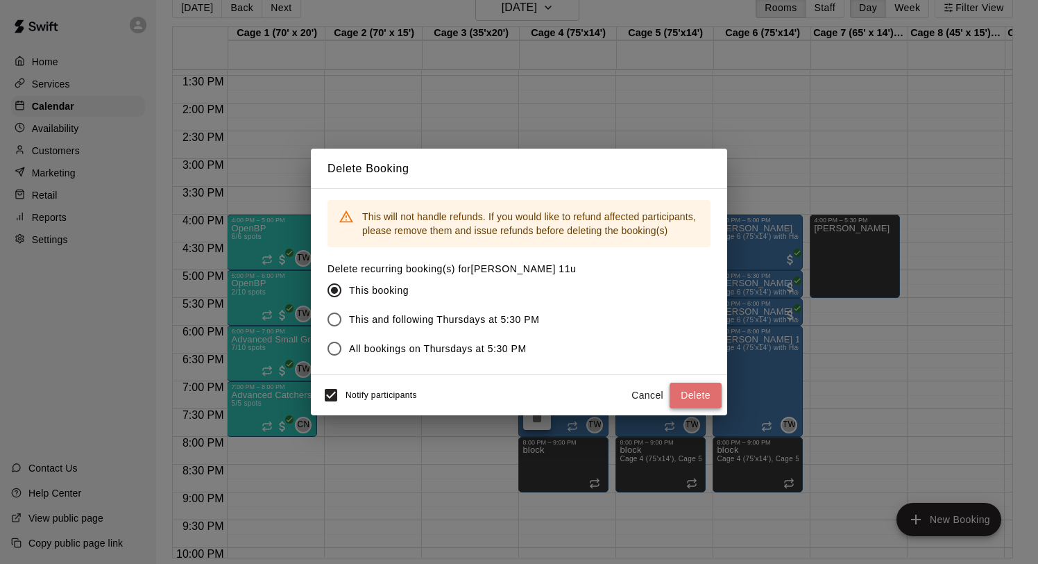
click at [687, 394] on button "Delete" at bounding box center [696, 395] width 52 height 26
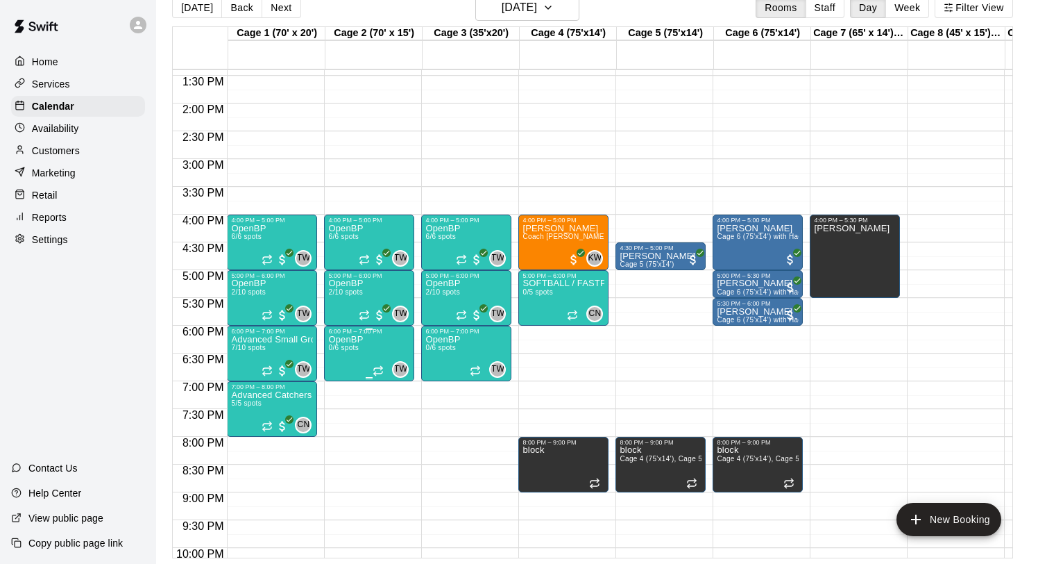
click at [358, 339] on p "OpenBP" at bounding box center [345, 339] width 35 height 0
click at [341, 423] on icon "delete" at bounding box center [343, 420] width 10 height 12
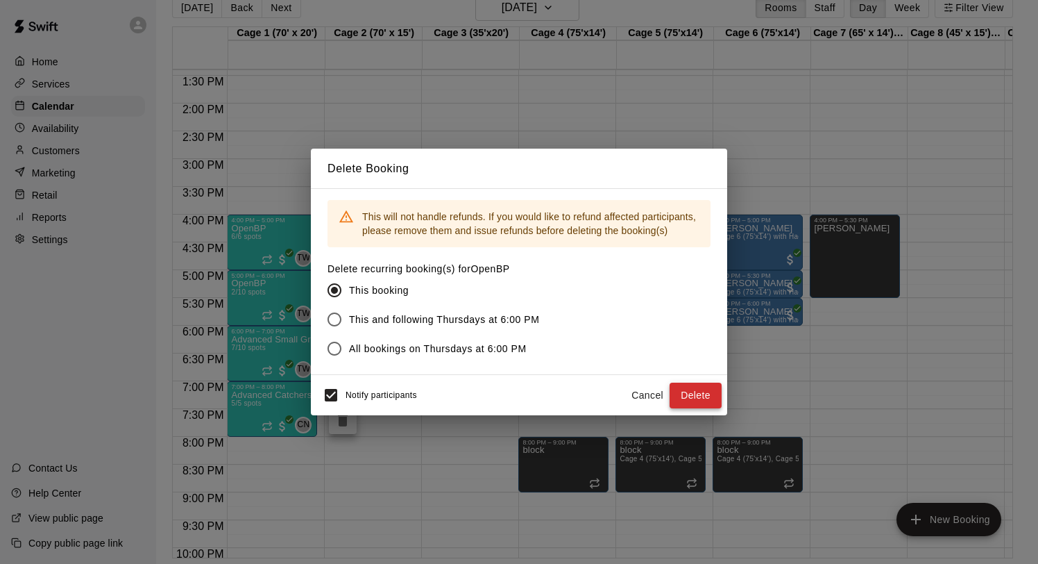
click at [695, 394] on button "Delete" at bounding box center [696, 395] width 52 height 26
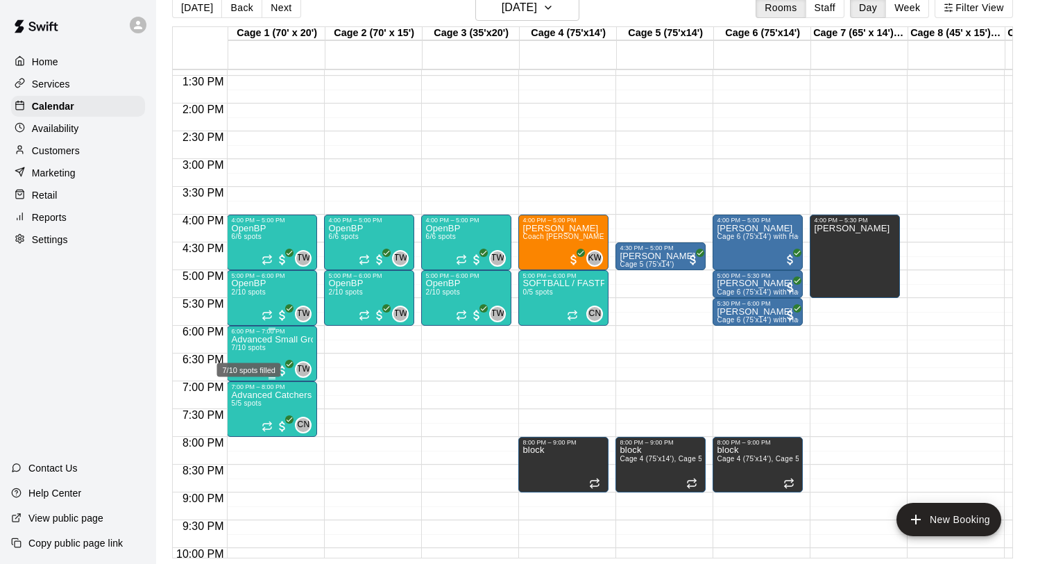
click at [252, 348] on span "7/10 spots" at bounding box center [248, 348] width 34 height 8
click at [248, 351] on icon "edit" at bounding box center [245, 359] width 17 height 17
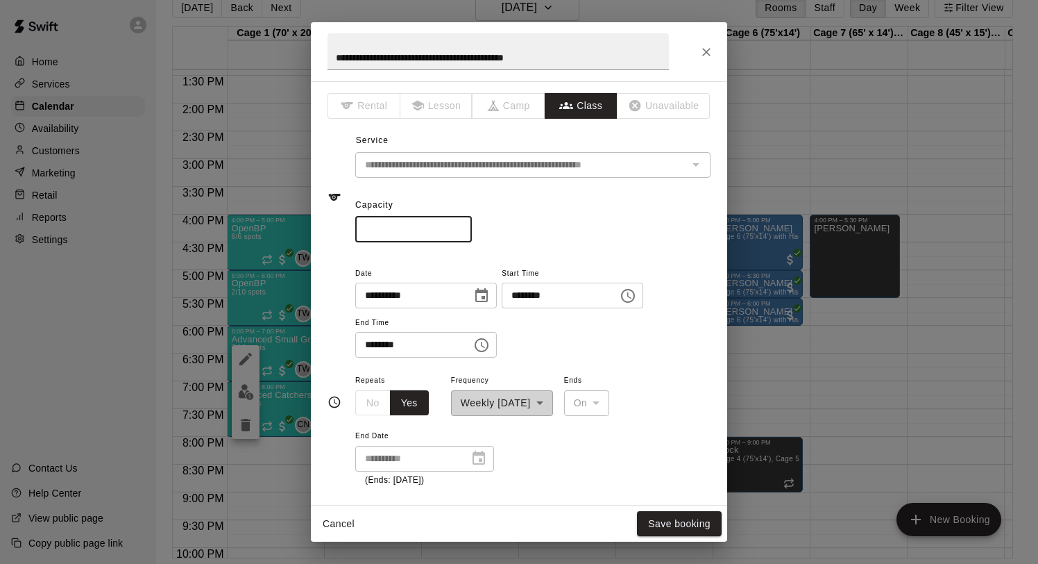
click at [416, 230] on input "**" at bounding box center [413, 230] width 117 height 26
type input "**"
click at [675, 516] on button "Save booking" at bounding box center [679, 524] width 85 height 26
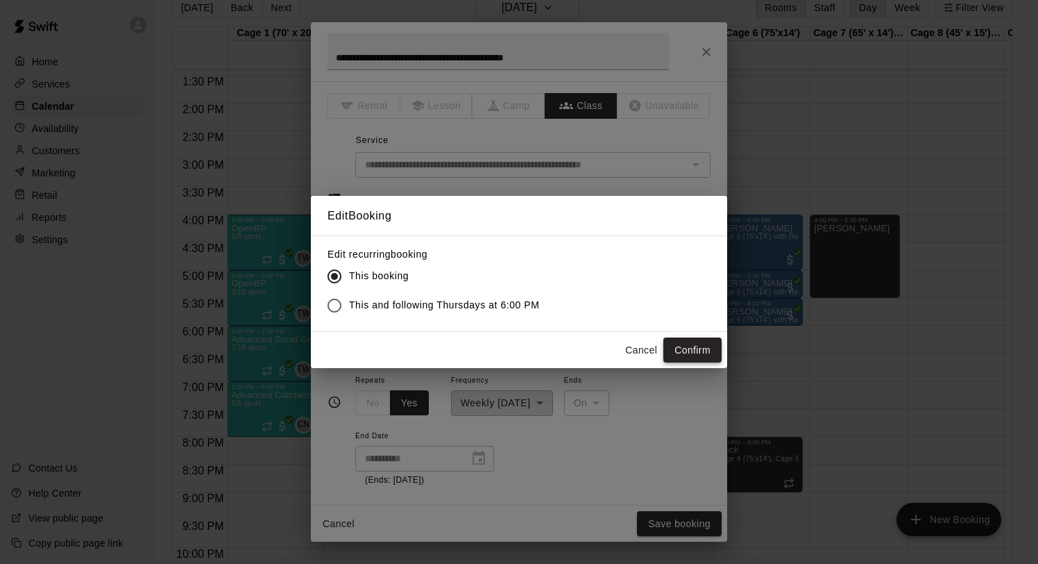
click at [682, 349] on button "Confirm" at bounding box center [693, 350] width 58 height 26
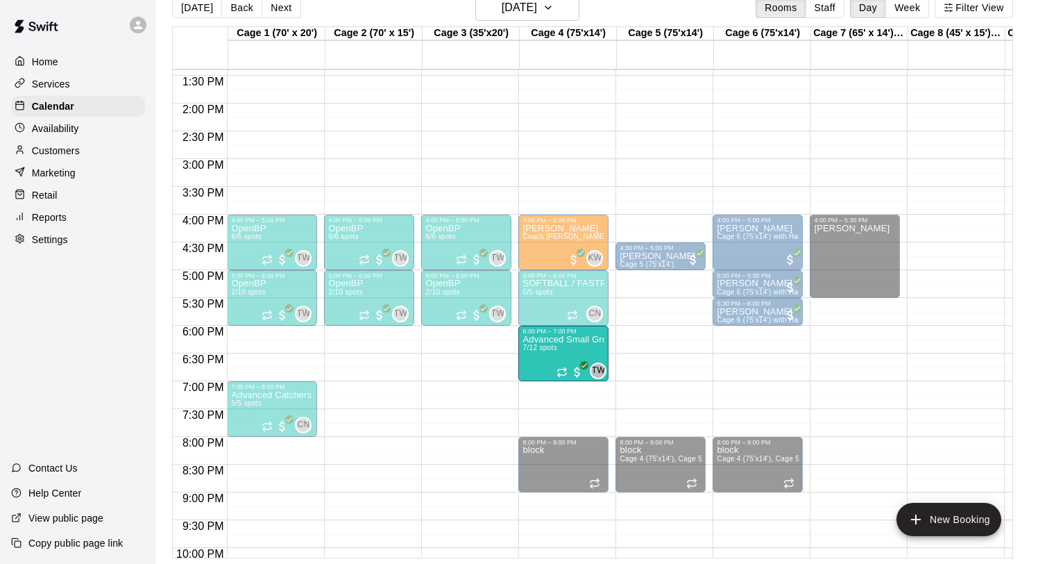
drag, startPoint x: 254, startPoint y: 348, endPoint x: 564, endPoint y: 360, distance: 310.5
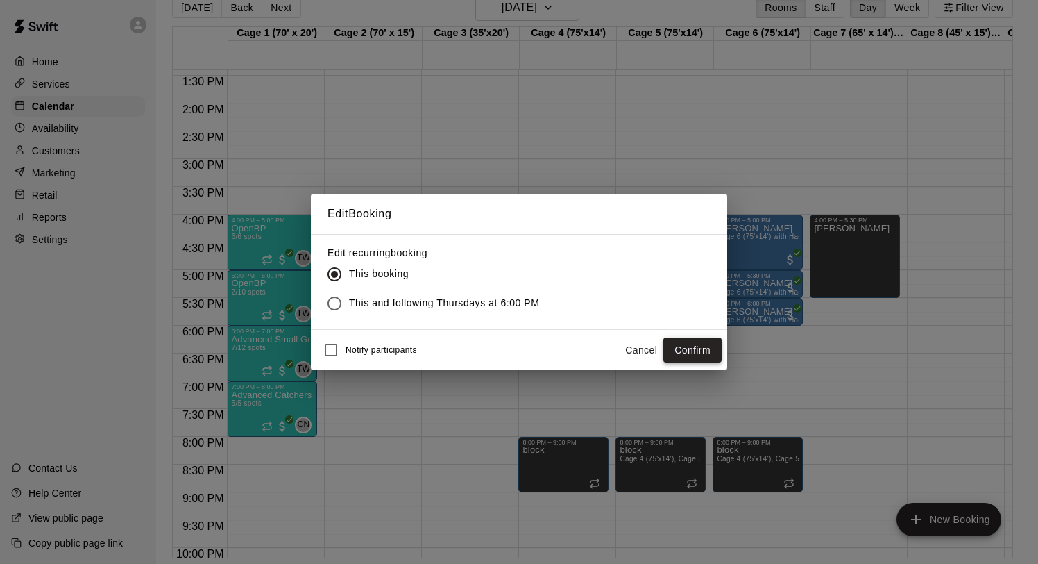
click at [689, 347] on button "Confirm" at bounding box center [693, 350] width 58 height 26
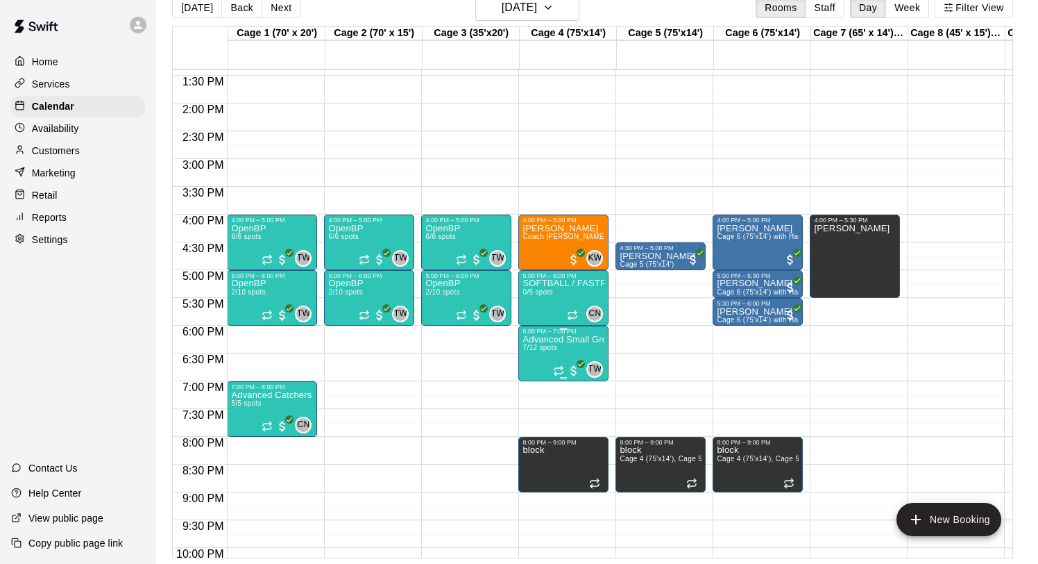
click at [534, 348] on icon "edit" at bounding box center [537, 349] width 17 height 17
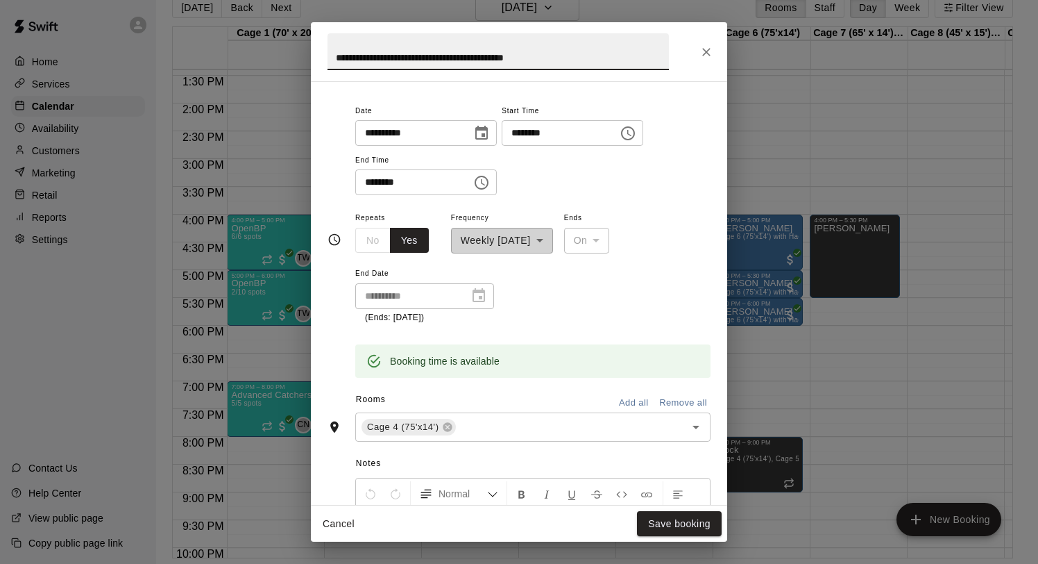
scroll to position [171, 0]
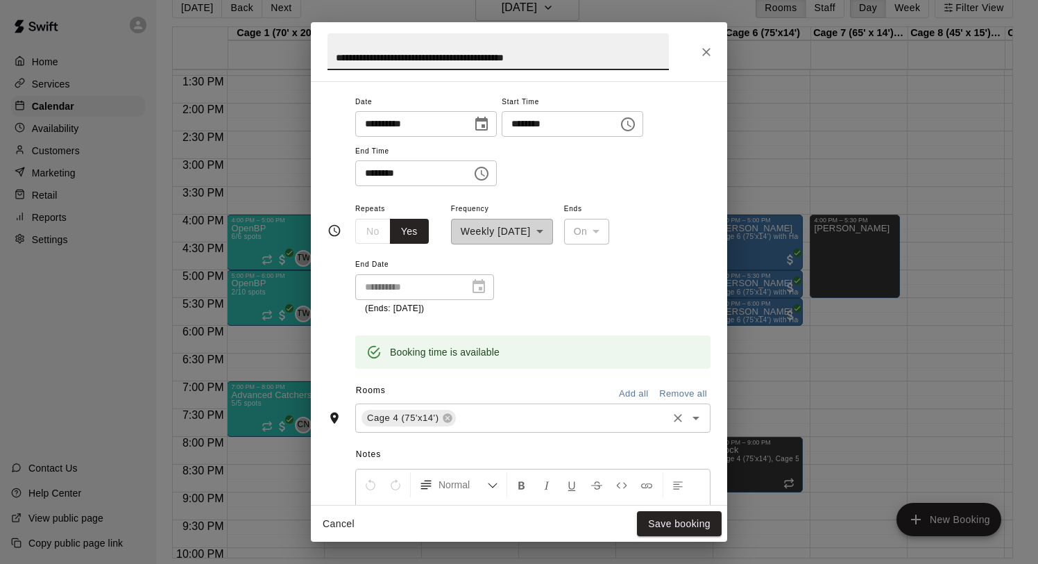
click at [513, 422] on input "text" at bounding box center [562, 417] width 208 height 17
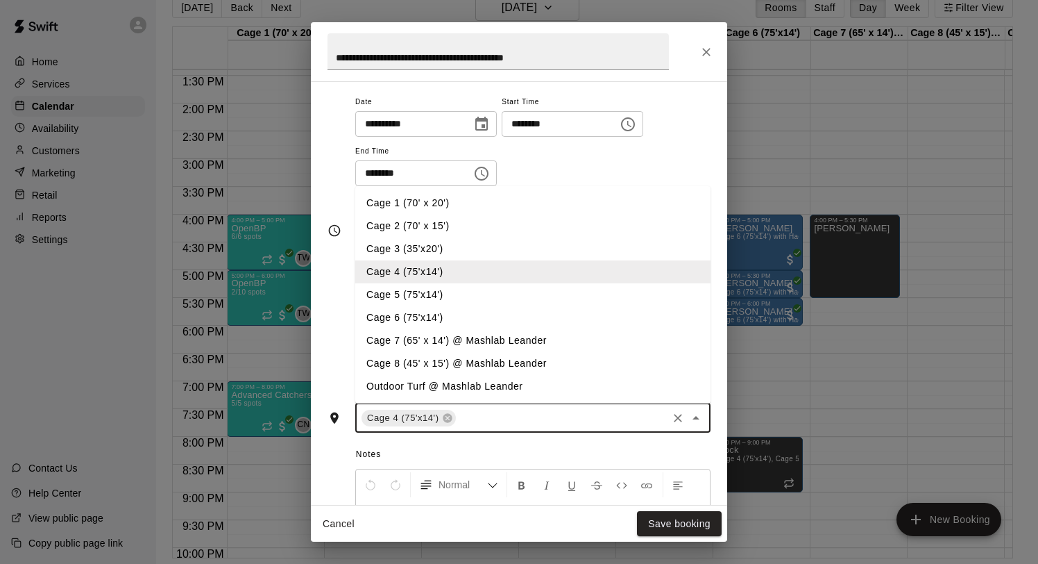
click at [457, 292] on li "Cage 5 (75'x14')" at bounding box center [532, 294] width 355 height 23
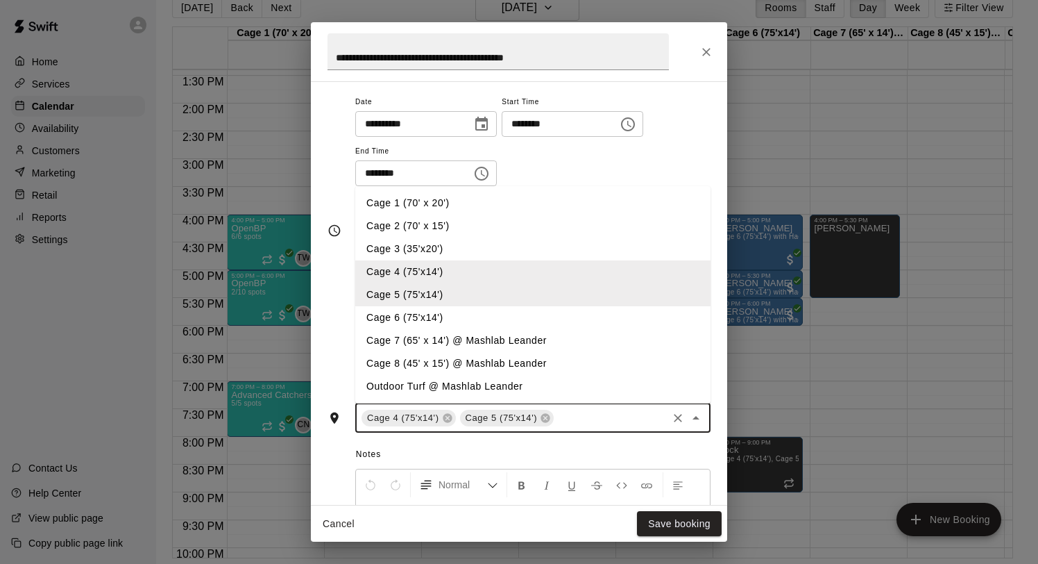
click at [579, 414] on input "text" at bounding box center [611, 417] width 110 height 17
click at [450, 318] on li "Cage 6 (75'x14')" at bounding box center [532, 317] width 355 height 23
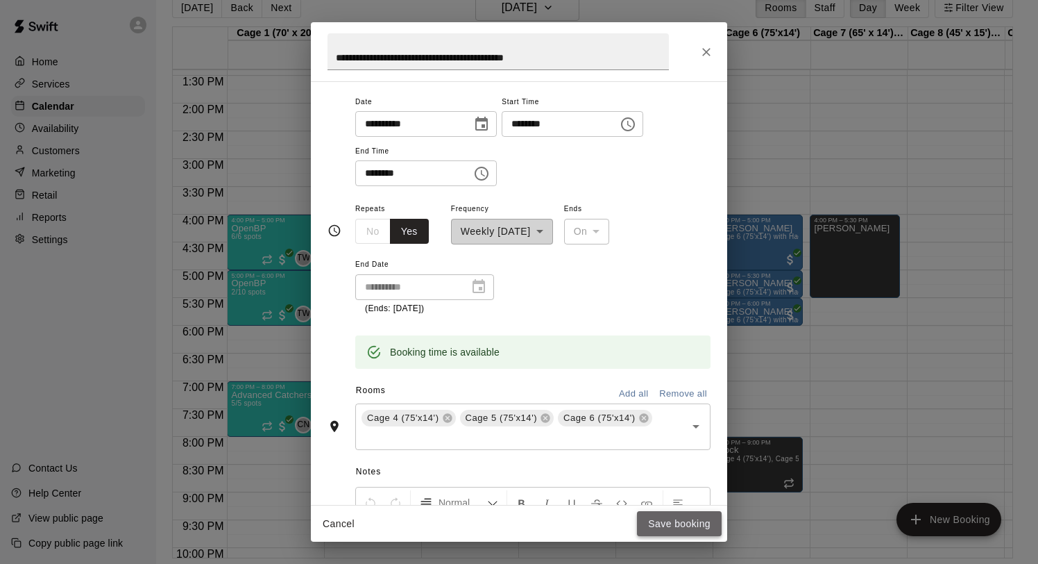
click at [679, 521] on button "Save booking" at bounding box center [679, 524] width 85 height 26
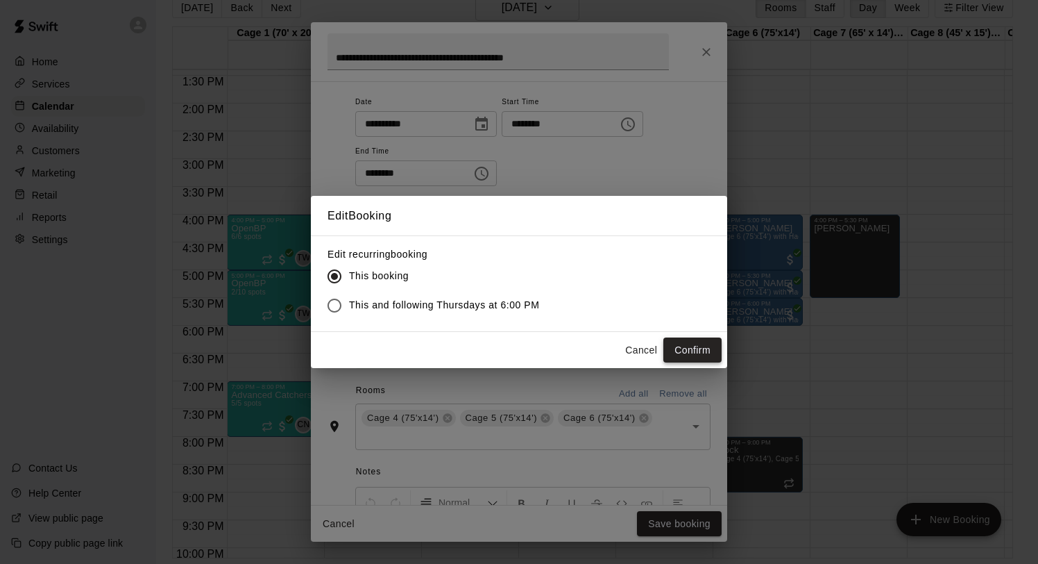
click at [681, 348] on button "Confirm" at bounding box center [693, 350] width 58 height 26
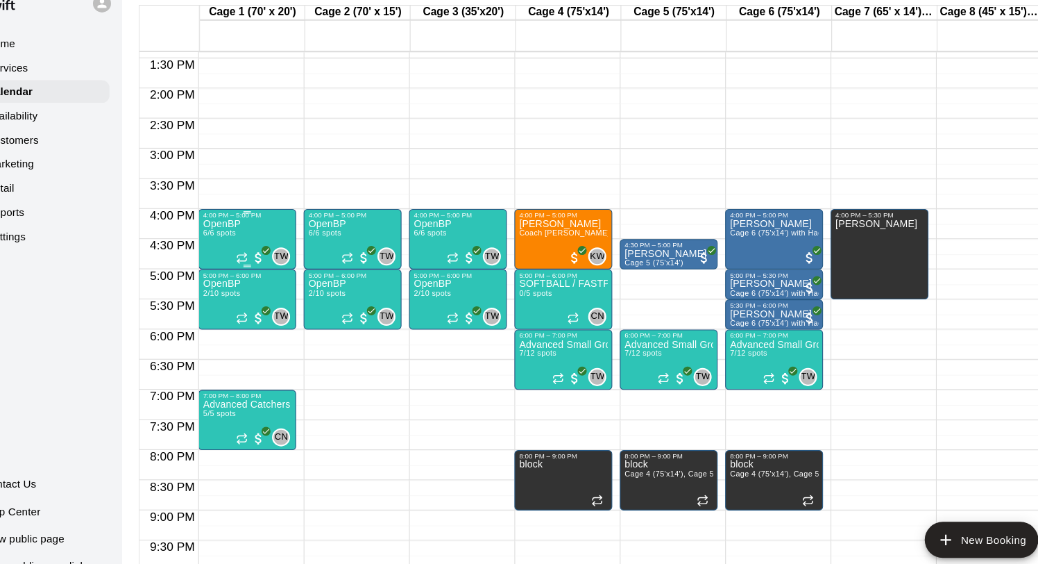
click at [290, 234] on div "OpenBP 6/6 spots TW 0" at bounding box center [272, 505] width 82 height 564
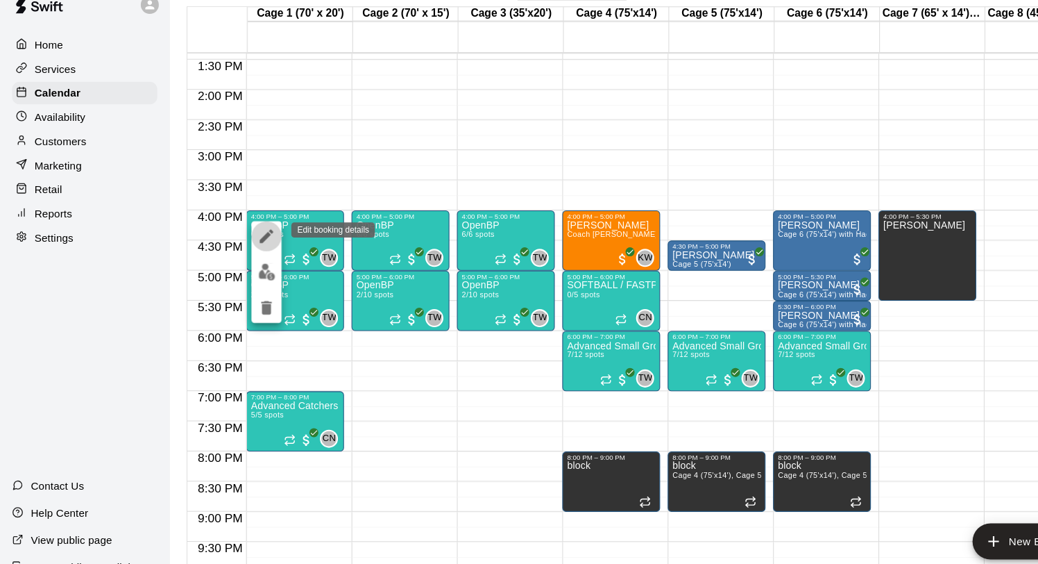
click at [242, 242] on icon "edit" at bounding box center [245, 238] width 12 height 12
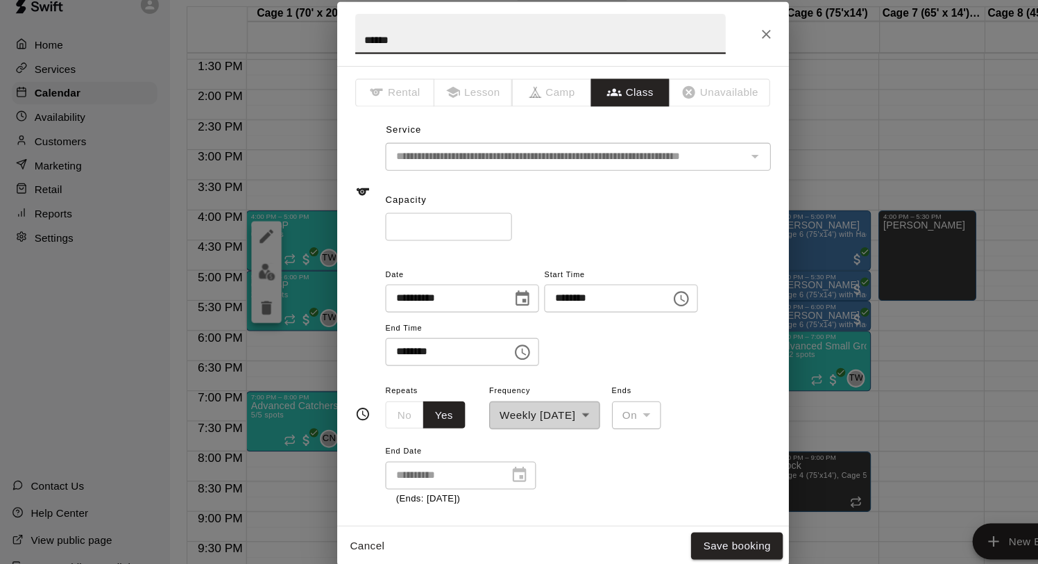
click at [464, 225] on input "*" at bounding box center [413, 230] width 117 height 26
type input "*"
click at [464, 225] on input "*" at bounding box center [413, 230] width 117 height 26
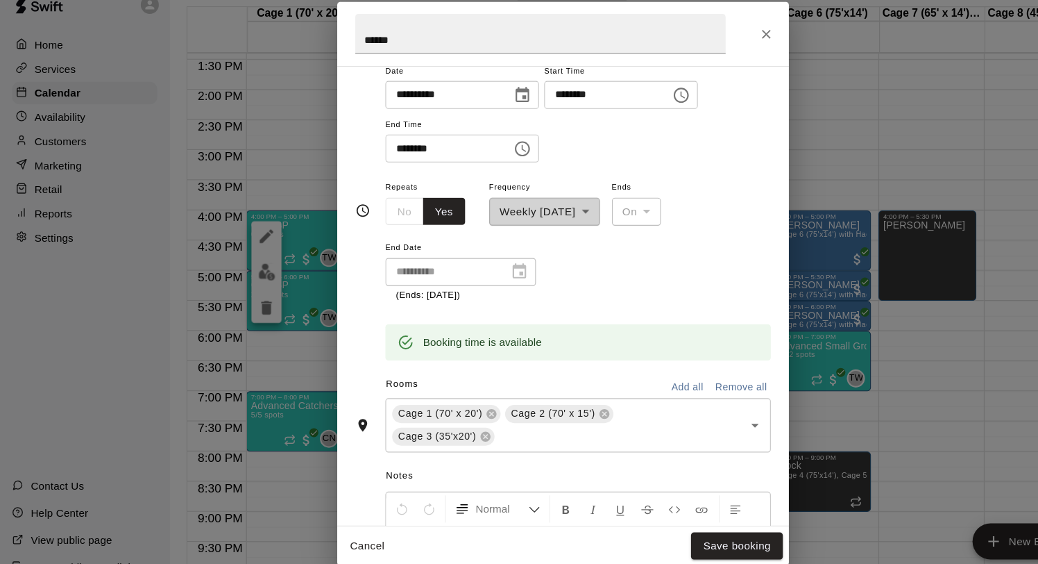
scroll to position [198, 0]
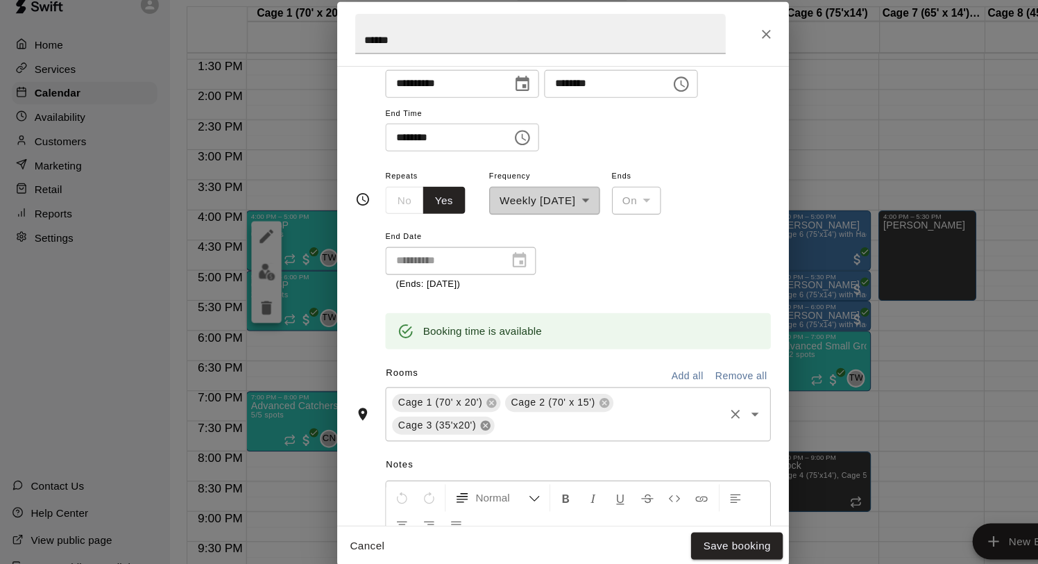
click at [446, 413] on icon at bounding box center [447, 412] width 11 height 11
click at [673, 520] on button "Save booking" at bounding box center [679, 524] width 85 height 26
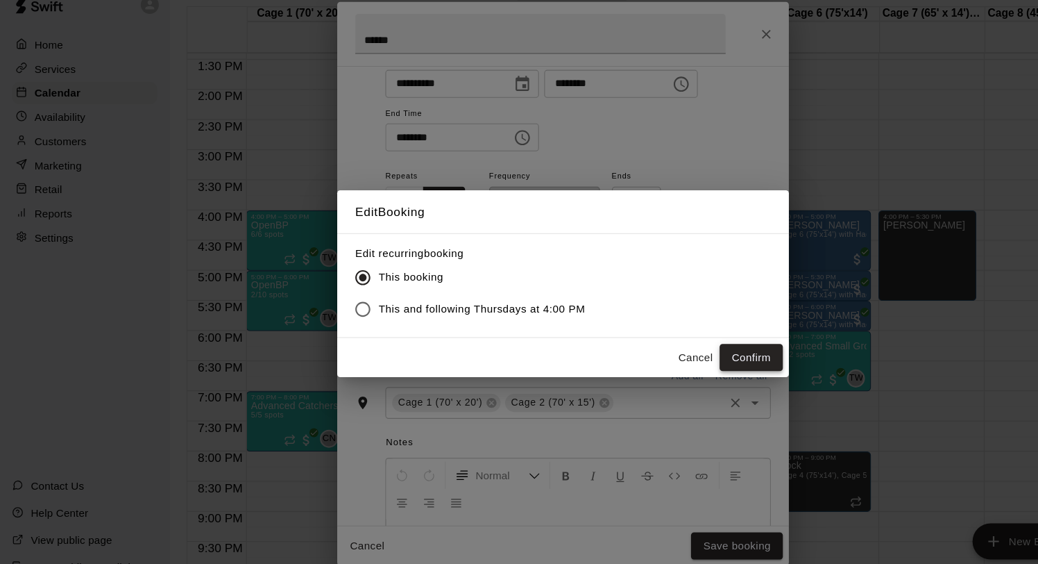
click at [686, 350] on button "Confirm" at bounding box center [693, 350] width 58 height 26
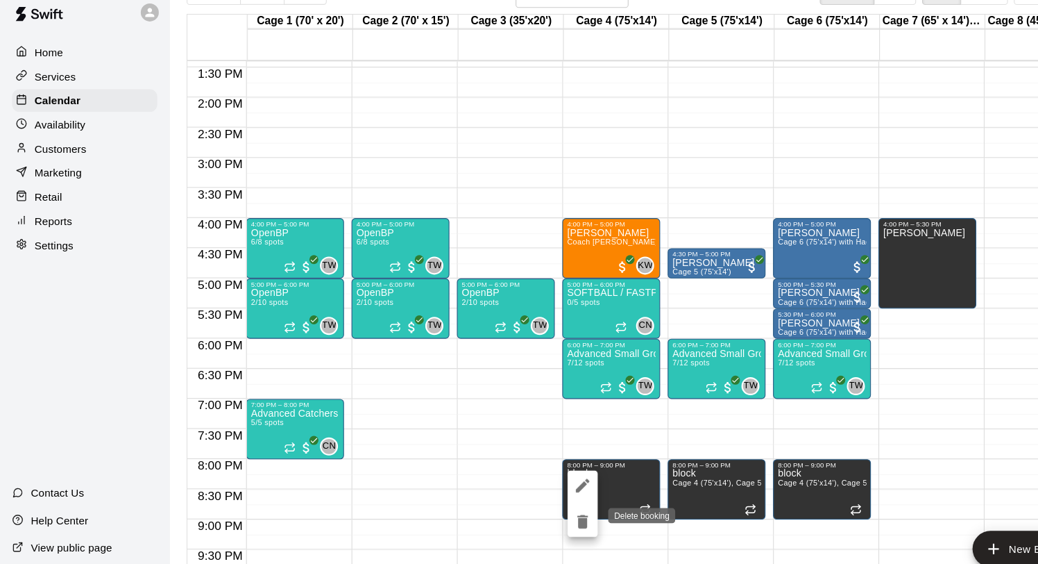
click at [537, 498] on icon "delete" at bounding box center [537, 494] width 10 height 12
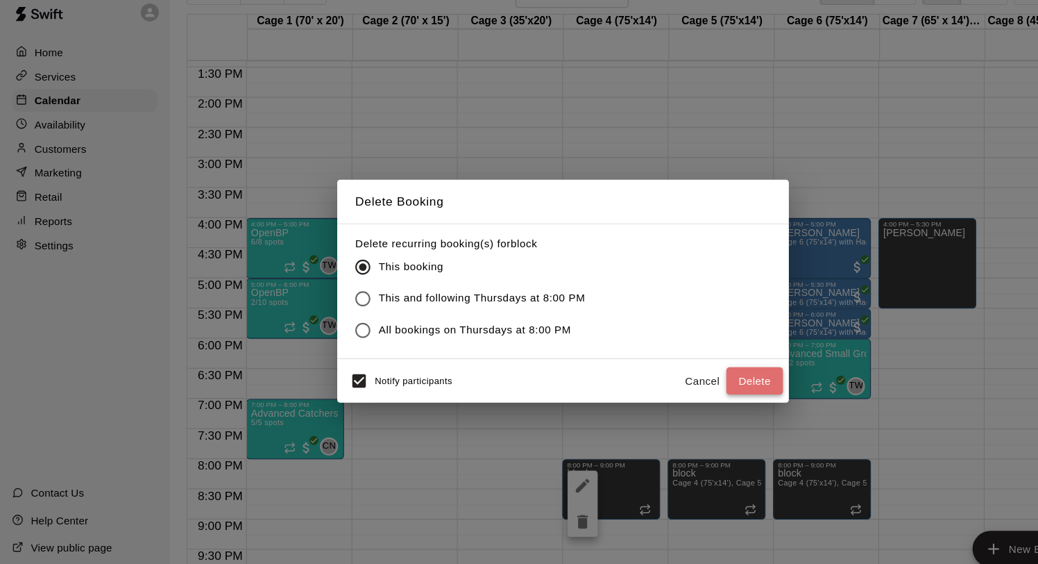
click at [682, 363] on button "Delete" at bounding box center [696, 365] width 52 height 26
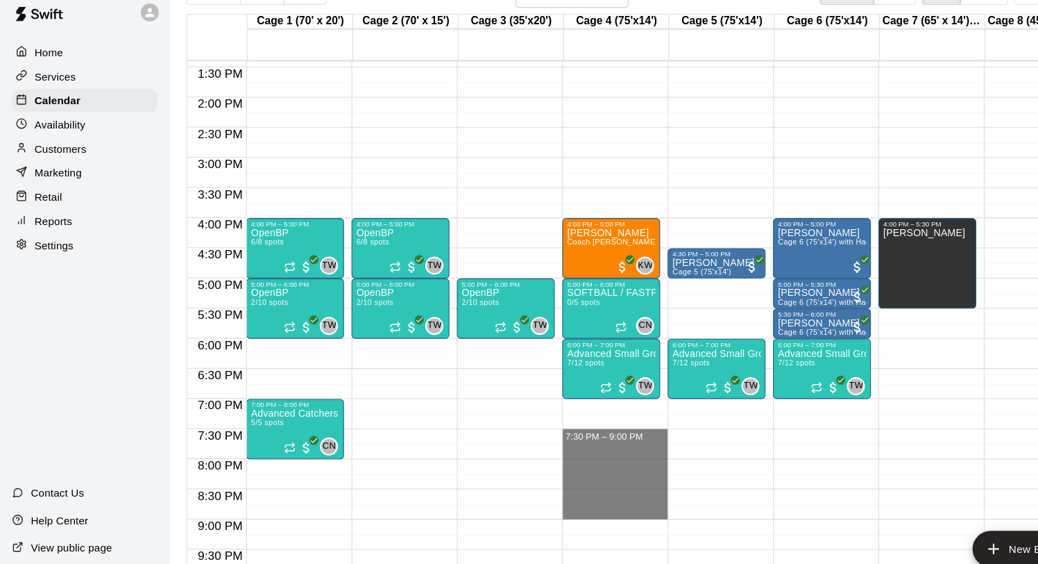
drag, startPoint x: 559, startPoint y: 411, endPoint x: 560, endPoint y: 488, distance: 77.1
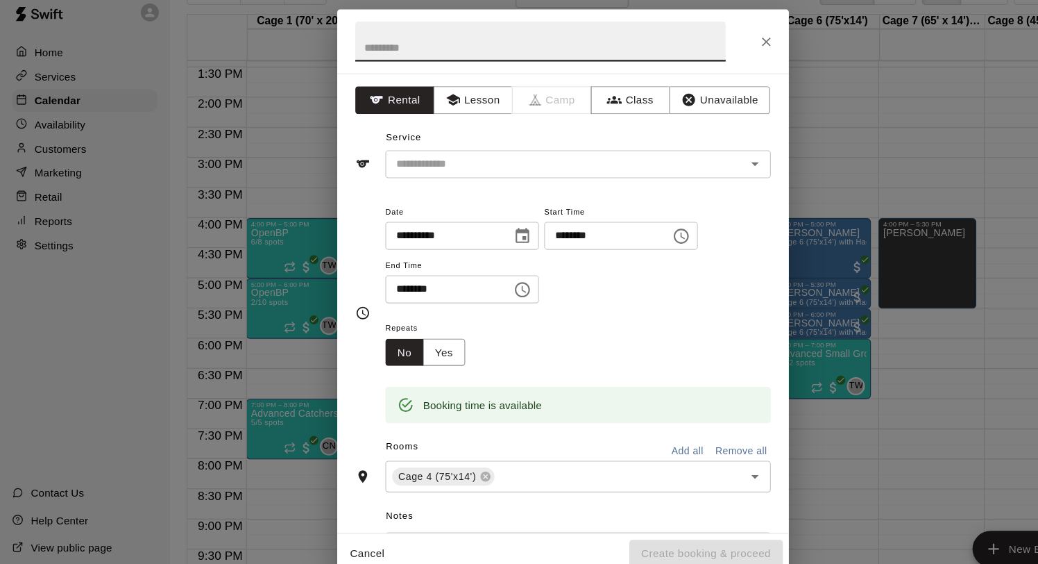
click at [707, 45] on icon "Close" at bounding box center [707, 52] width 14 height 14
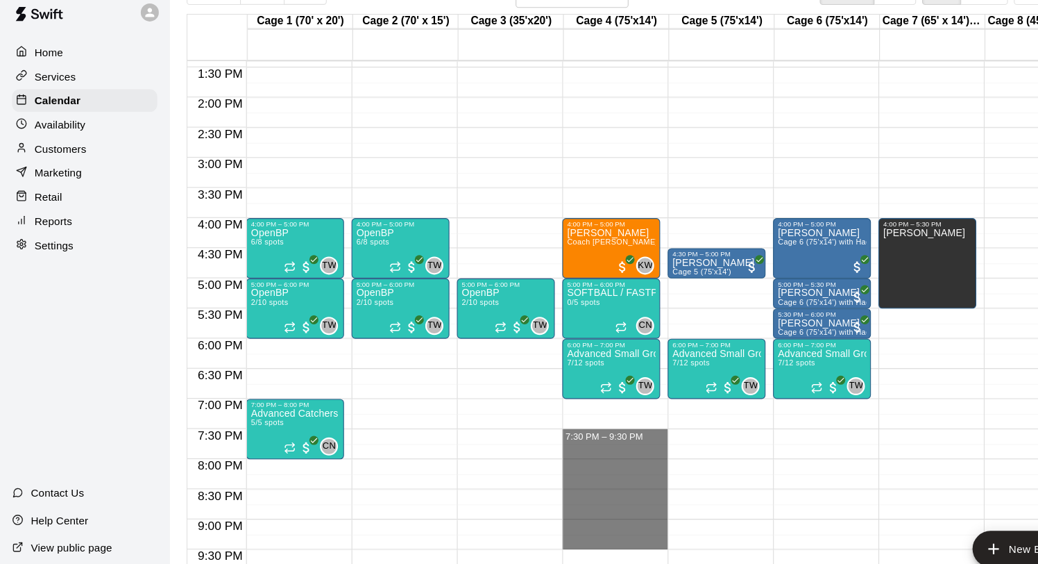
drag, startPoint x: 550, startPoint y: 412, endPoint x: 549, endPoint y: 511, distance: 98.6
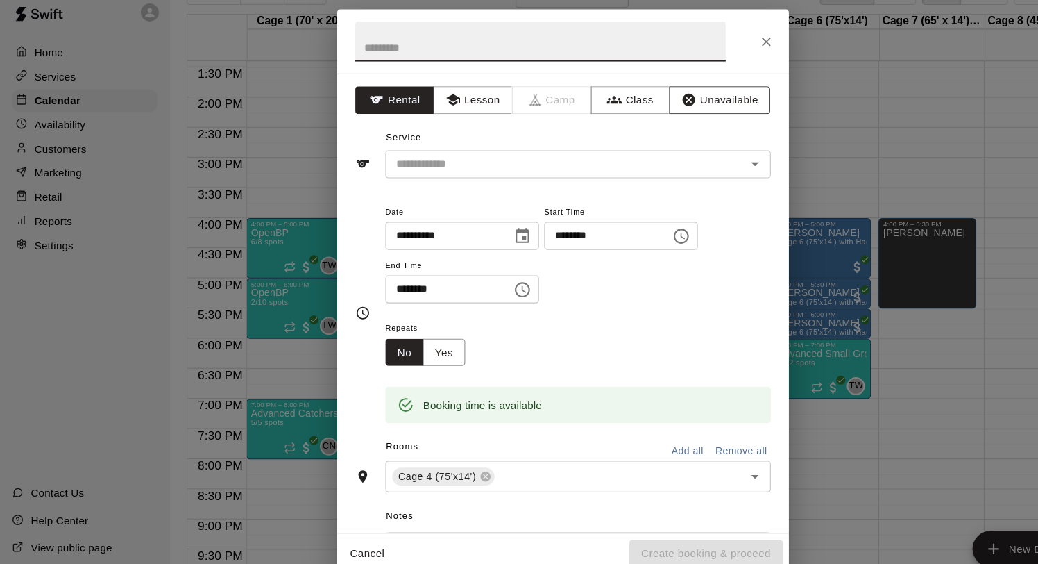
click at [648, 107] on button "Unavailable" at bounding box center [663, 106] width 93 height 26
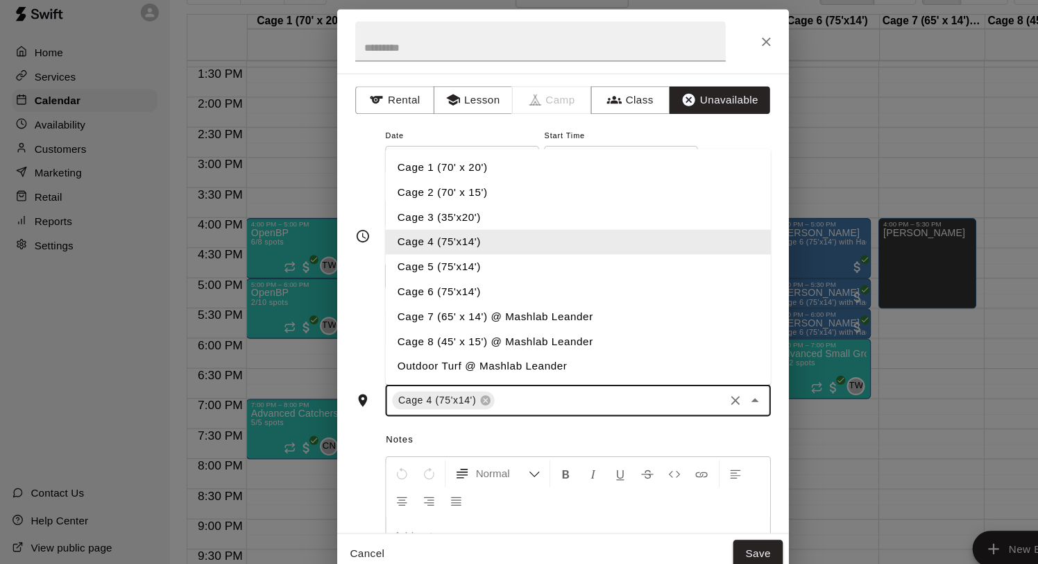
click at [518, 380] on input "text" at bounding box center [562, 382] width 208 height 17
click at [452, 262] on li "Cage 5 (75'x14')" at bounding box center [532, 259] width 355 height 23
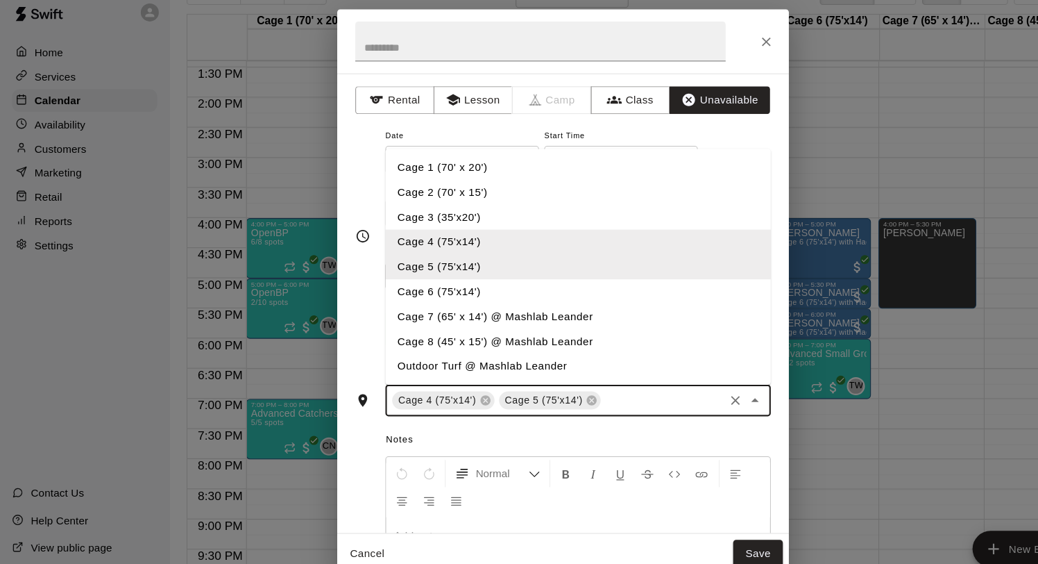
click at [574, 377] on input "text" at bounding box center [611, 382] width 110 height 17
click at [450, 285] on li "Cage 6 (75'x14')" at bounding box center [532, 282] width 355 height 23
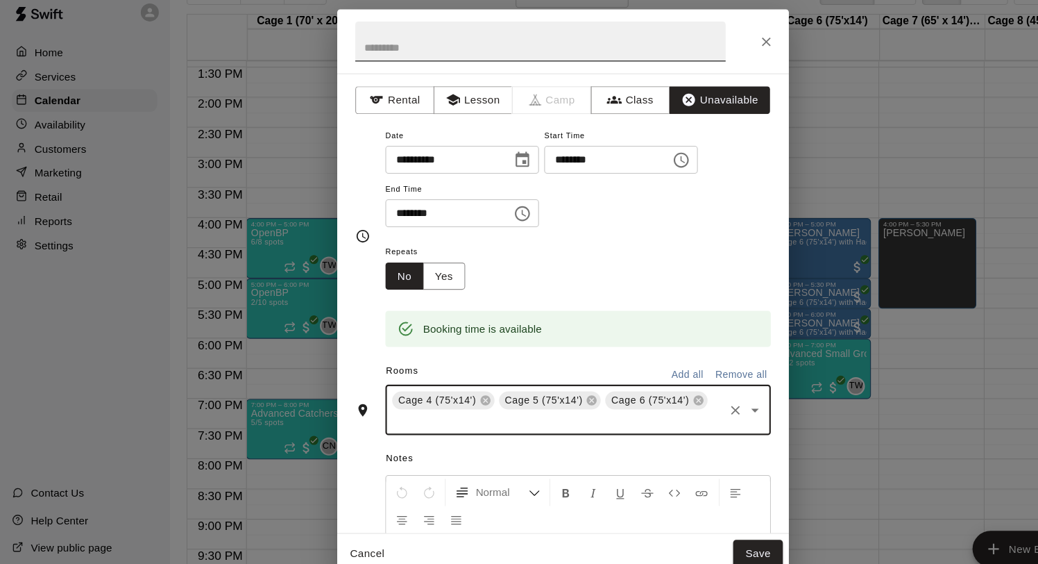
click at [397, 61] on input "text" at bounding box center [498, 51] width 341 height 37
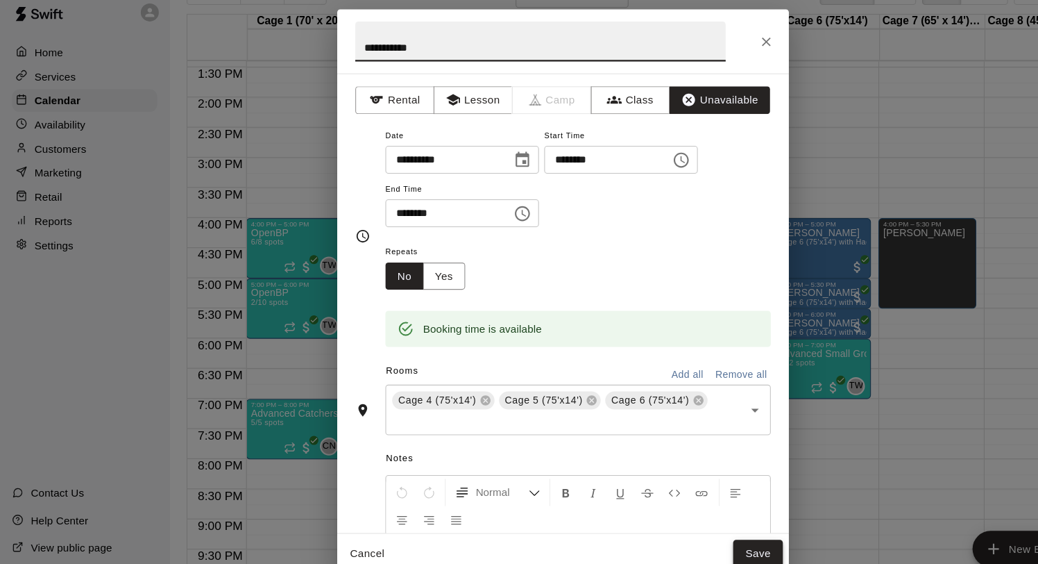
type input "**********"
click at [691, 520] on button "Save" at bounding box center [699, 524] width 46 height 26
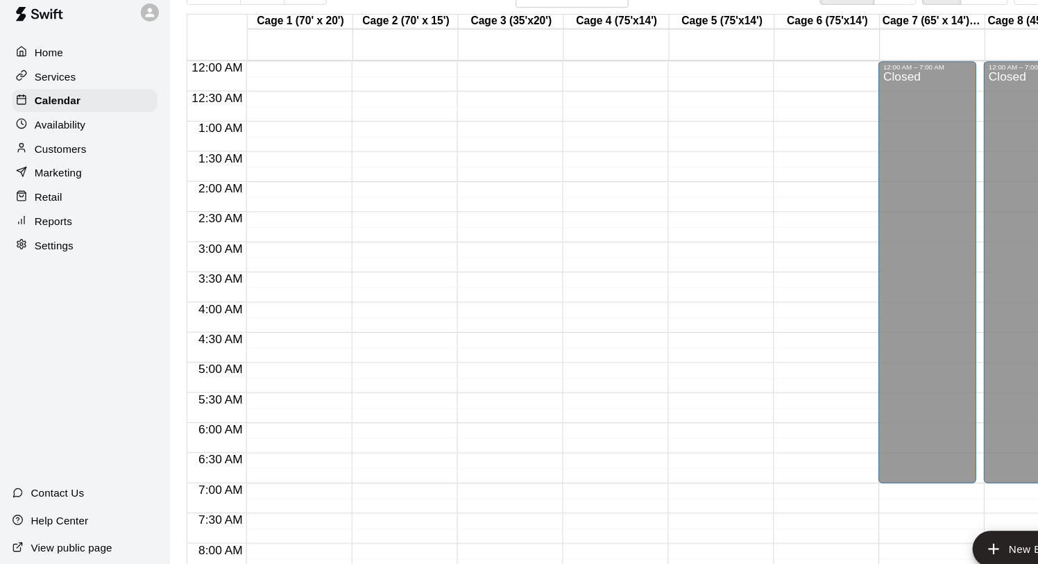
scroll to position [0, 0]
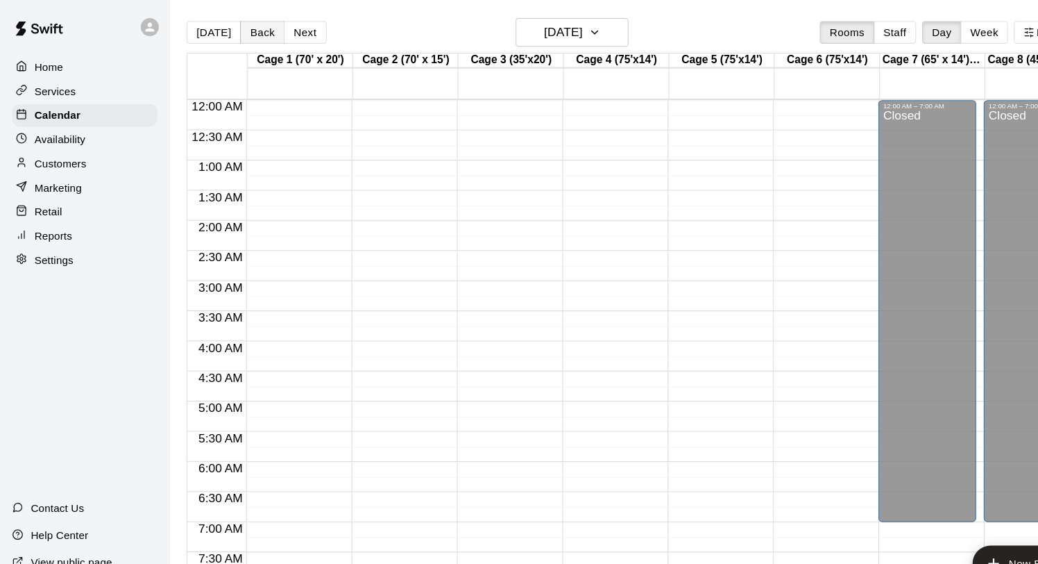
click at [236, 22] on button "Back" at bounding box center [241, 29] width 41 height 21
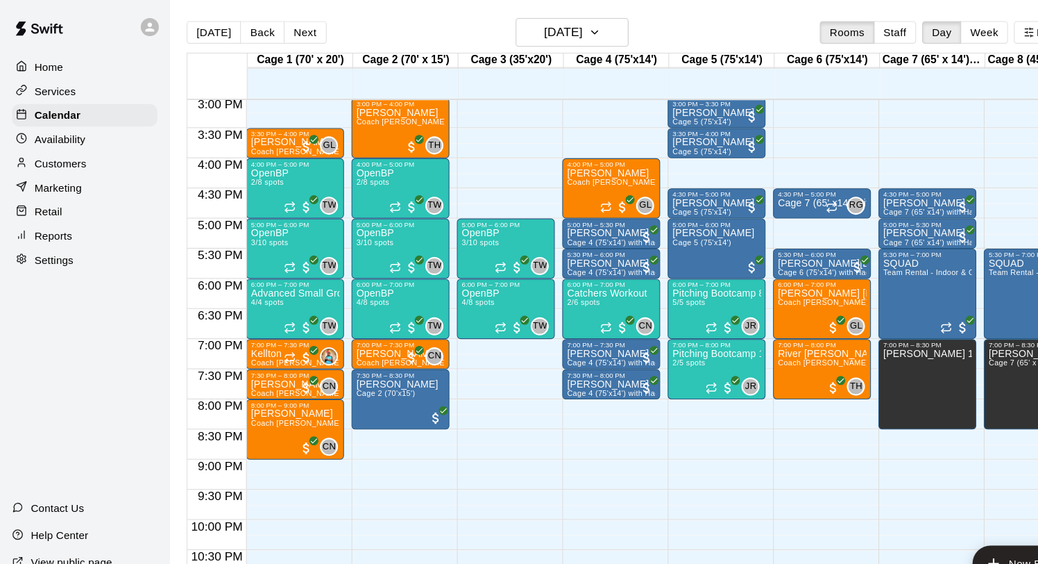
scroll to position [841, 0]
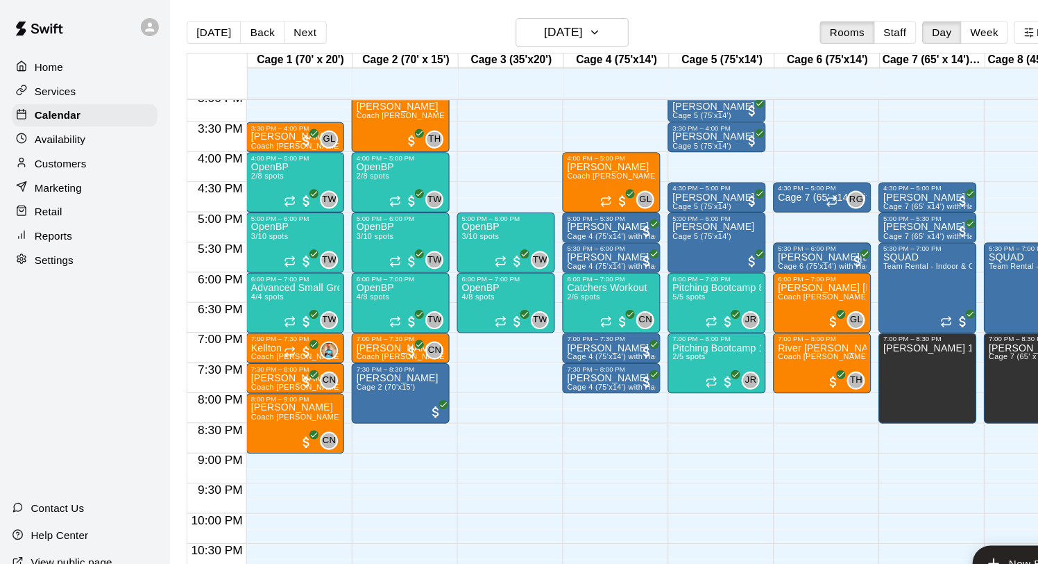
click at [69, 169] on p "Marketing" at bounding box center [54, 173] width 44 height 14
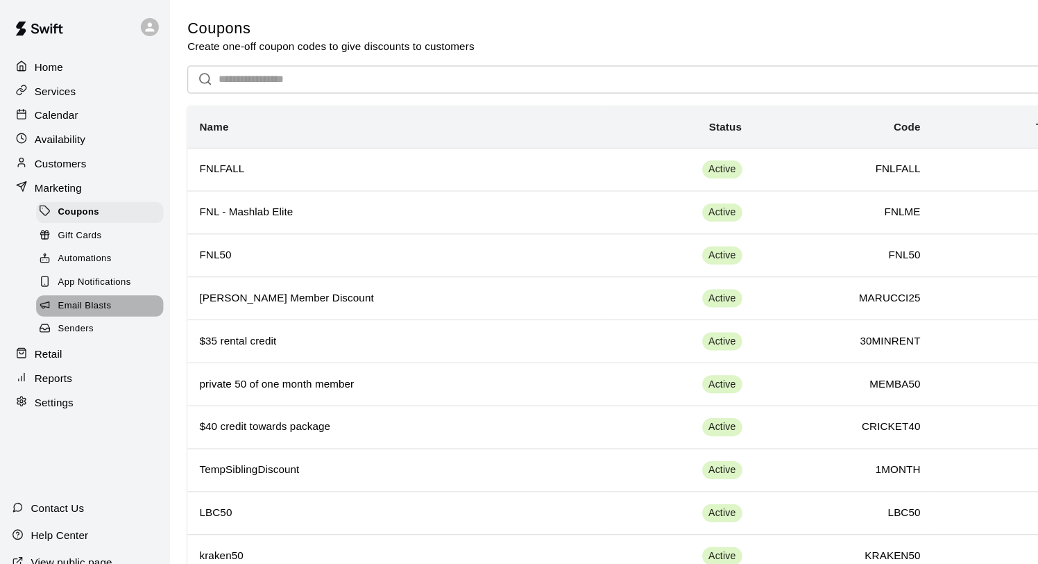
click at [92, 286] on span "Email Blasts" at bounding box center [77, 282] width 49 height 14
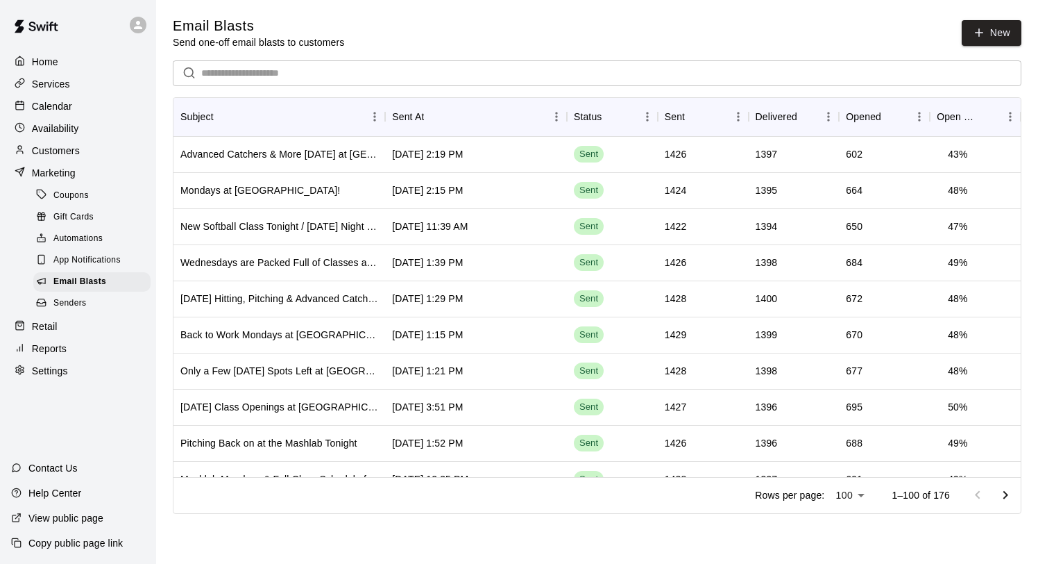
click at [973, 45] on span "New" at bounding box center [992, 33] width 60 height 26
click at [983, 33] on icon at bounding box center [979, 32] width 12 height 12
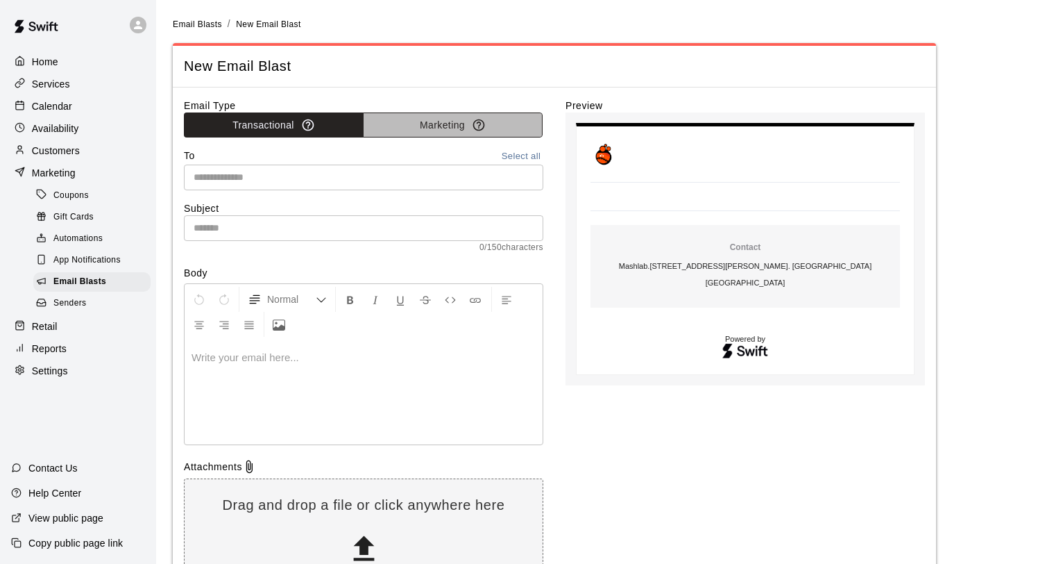
click at [437, 134] on button "Marketing" at bounding box center [453, 125] width 180 height 26
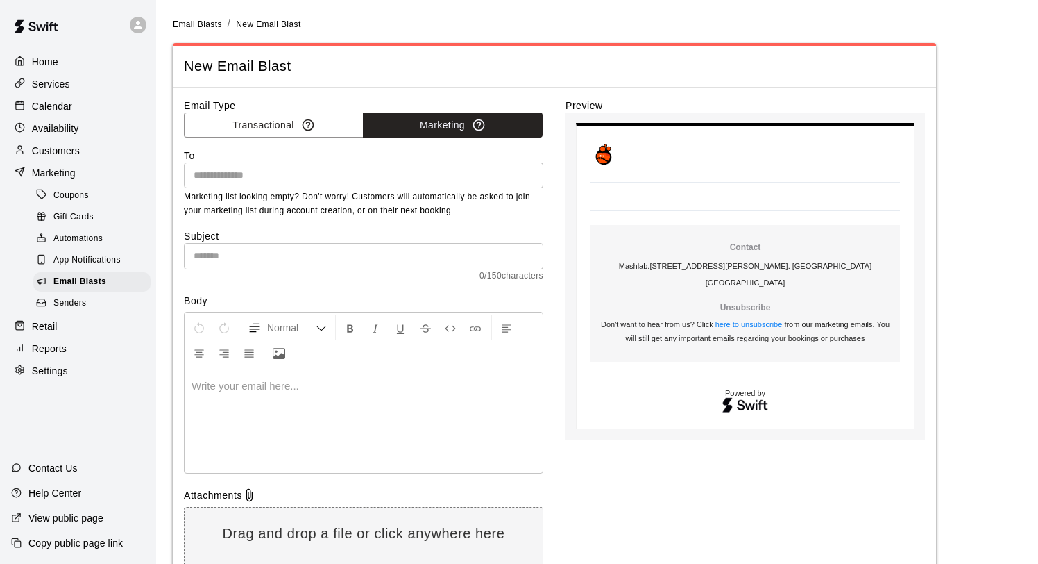
click at [461, 173] on input "text" at bounding box center [362, 175] width 349 height 17
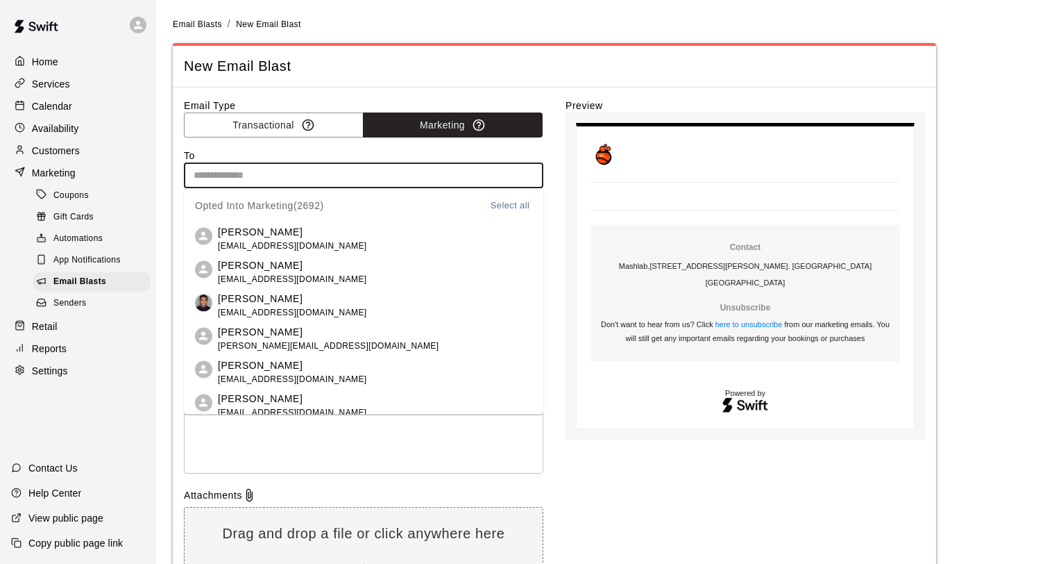
click at [509, 194] on div "Opted Into Marketing ( 2692 ) Select all" at bounding box center [363, 205] width 337 height 33
click at [509, 199] on button "Select all" at bounding box center [510, 205] width 44 height 16
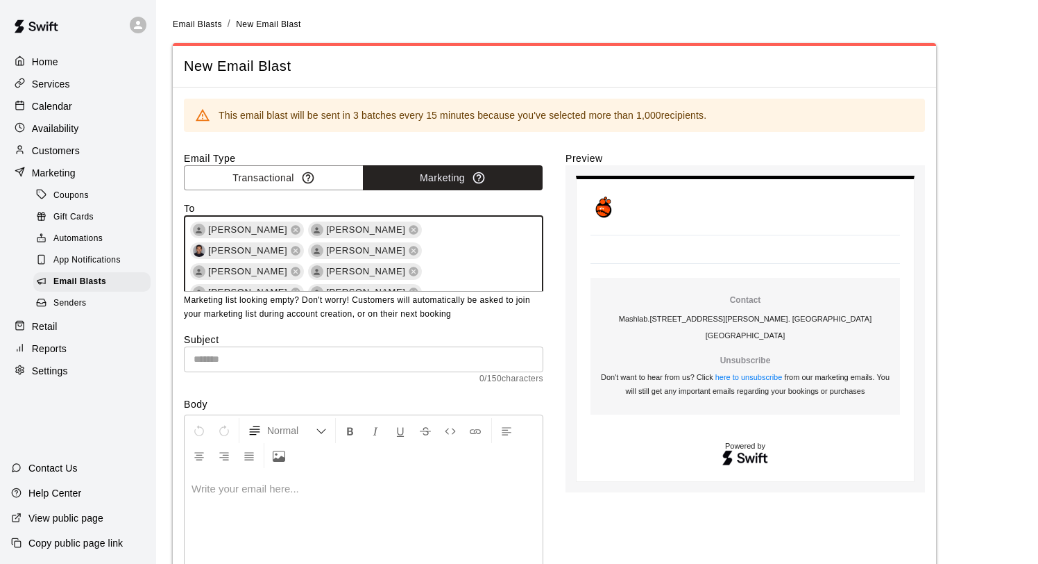
scroll to position [19443, 0]
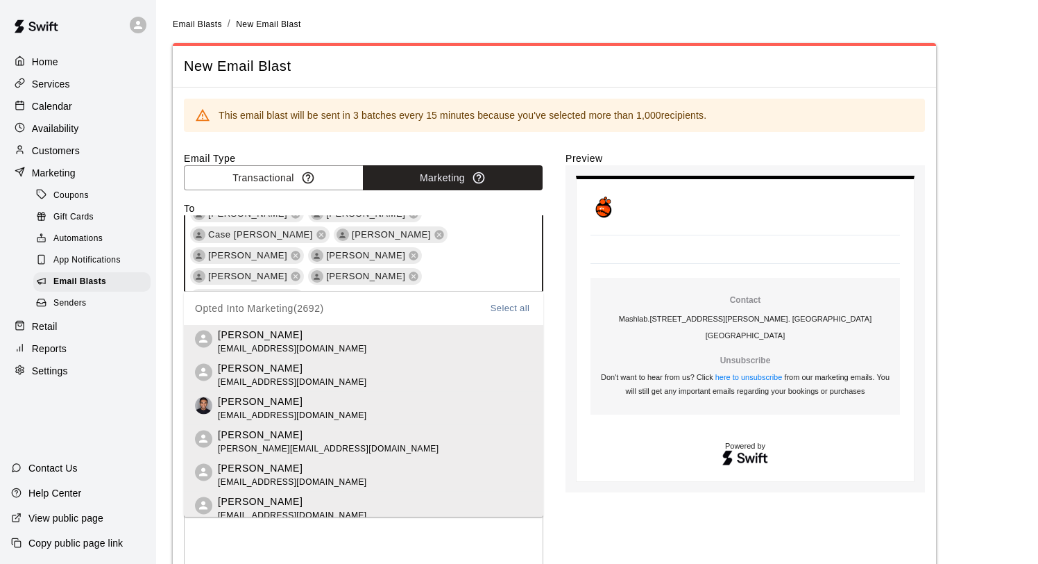
click at [561, 323] on div "Email Type Transactional Marketing To [PERSON_NAME] [PERSON_NAME] [PERSON_NAME]…" at bounding box center [554, 439] width 741 height 577
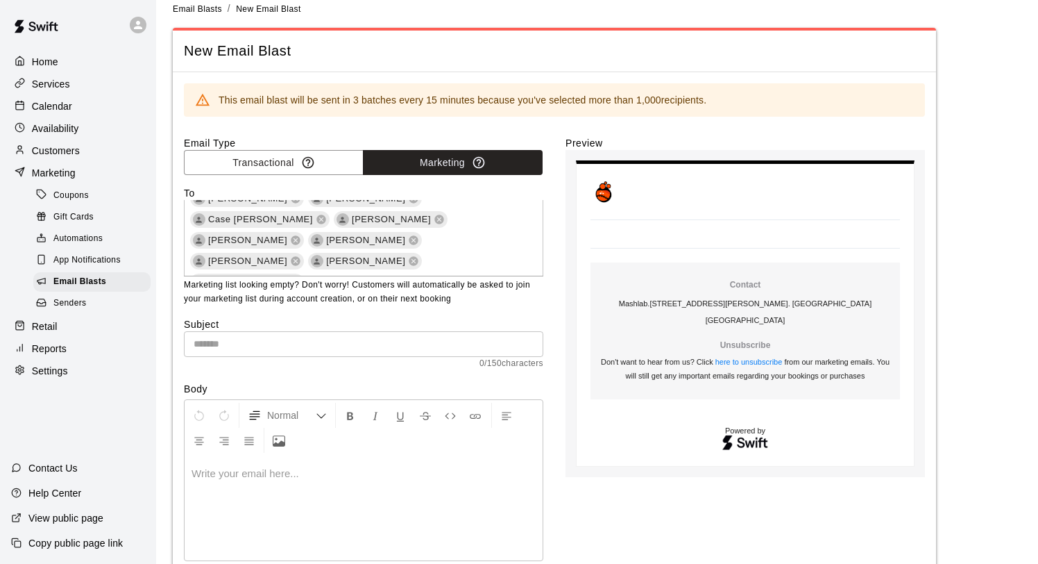
scroll to position [22, 0]
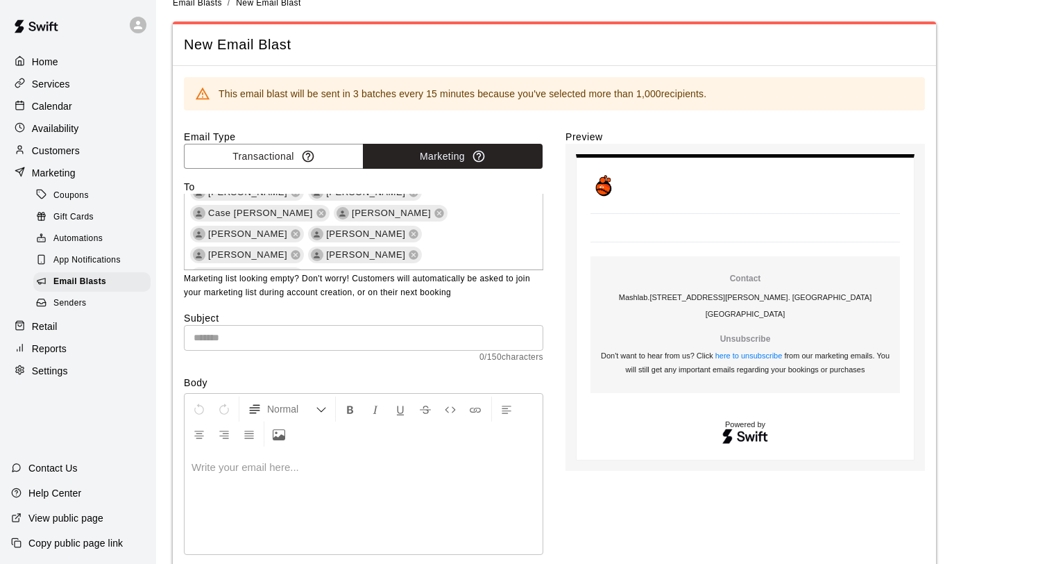
click at [371, 339] on input "text" at bounding box center [364, 338] width 360 height 26
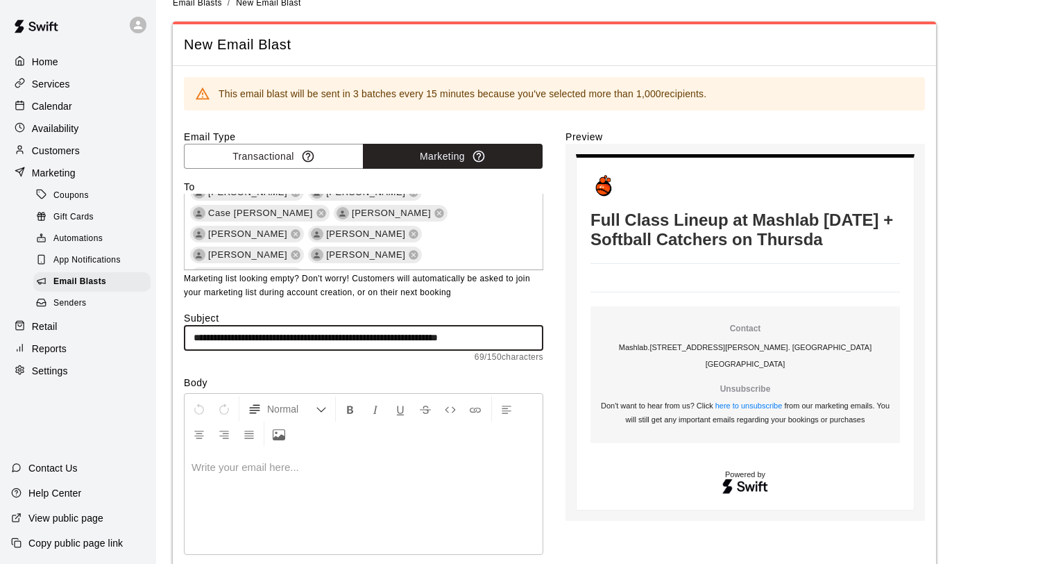
scroll to position [0, 7]
type input "**********"
click at [252, 495] on div at bounding box center [364, 502] width 358 height 104
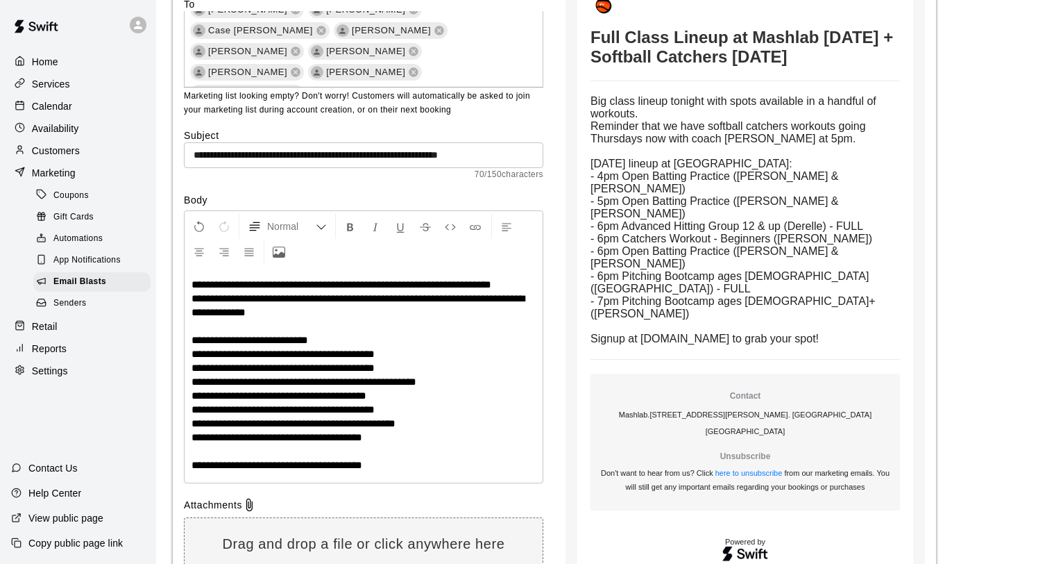
scroll to position [215, 0]
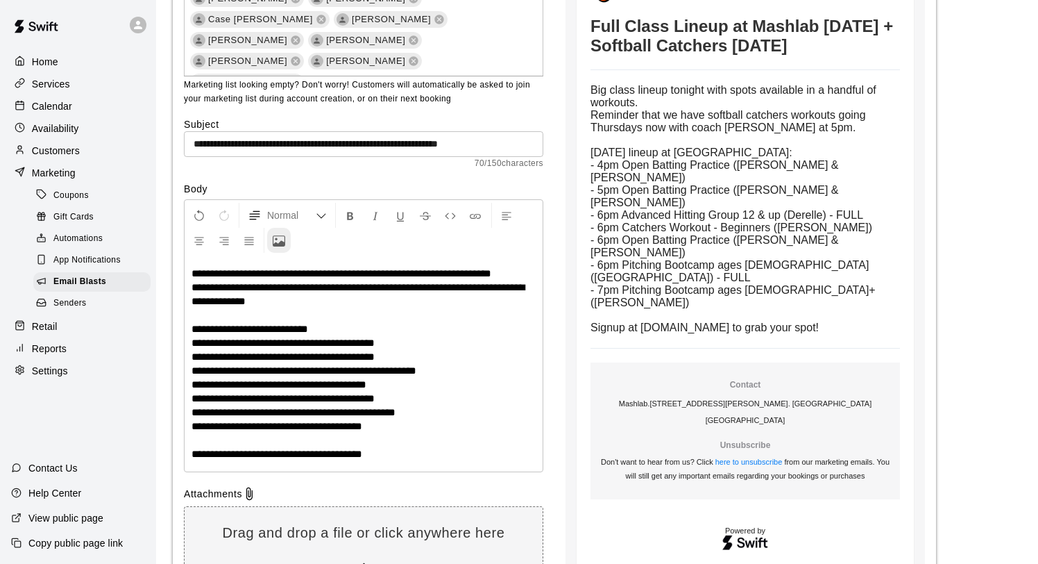
click at [277, 241] on icon "Upload Image" at bounding box center [279, 241] width 12 height 12
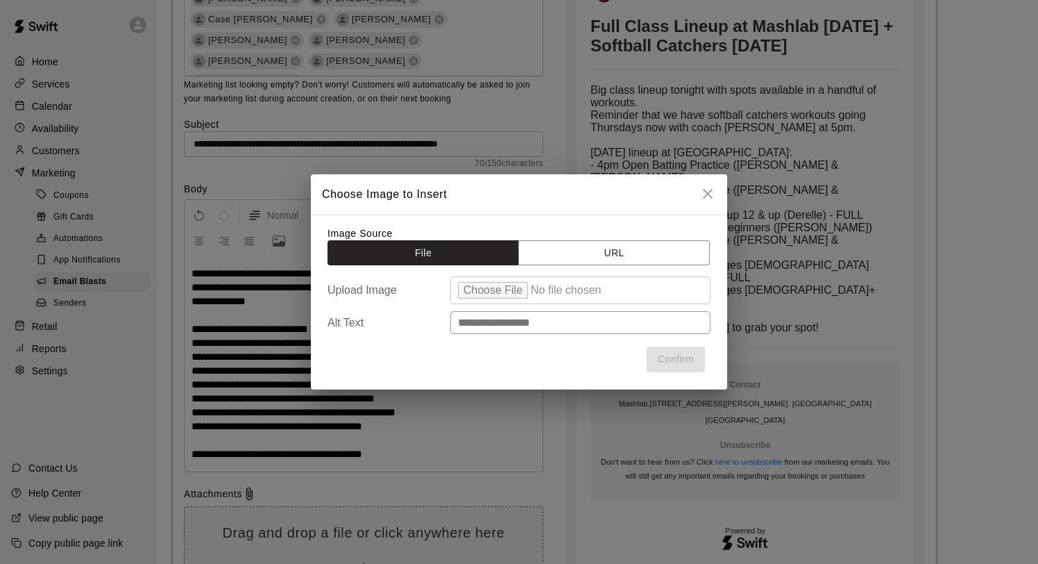
click at [479, 287] on input "file" at bounding box center [580, 290] width 260 height 28
type input "**********"
click at [684, 355] on button "Confirm" at bounding box center [676, 359] width 58 height 26
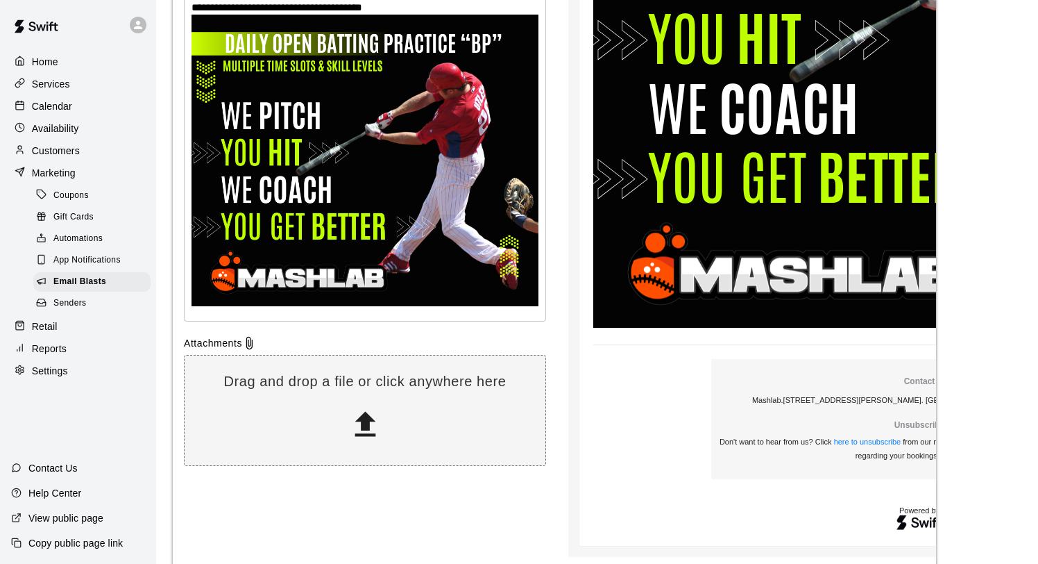
scroll to position [738, 0]
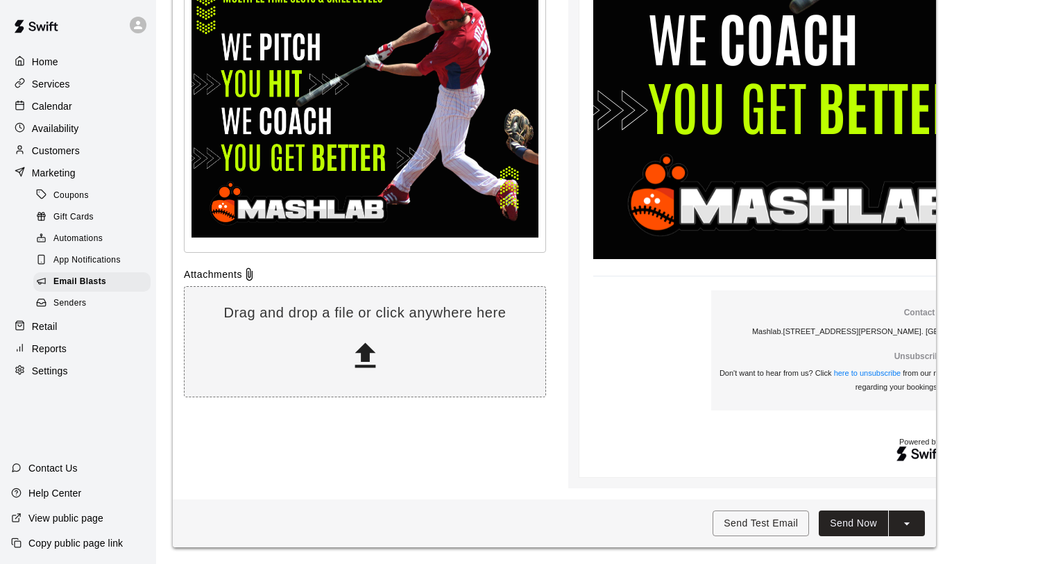
click at [846, 518] on button "Send Now" at bounding box center [853, 523] width 69 height 26
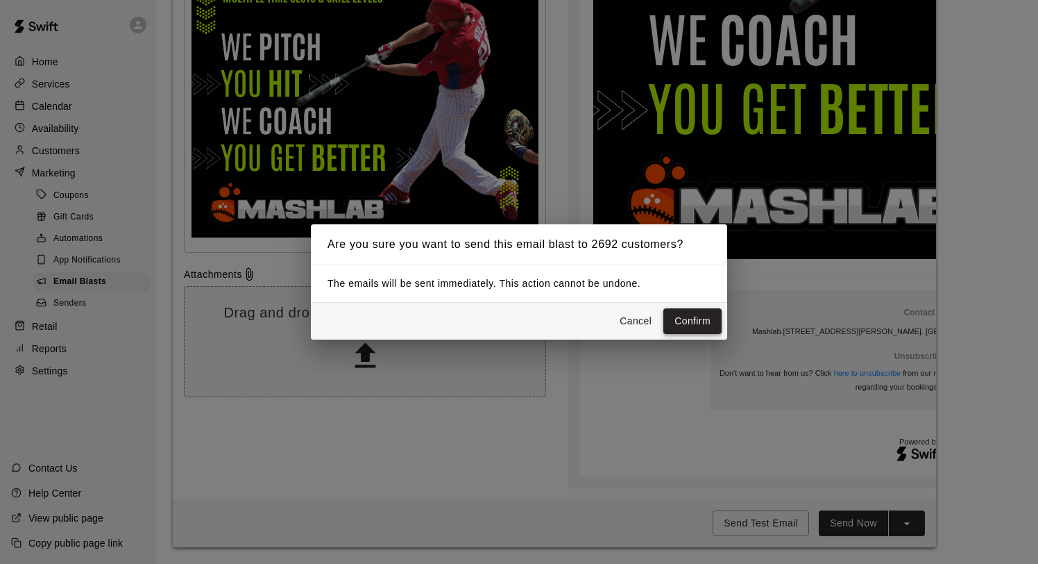
click at [680, 317] on button "Confirm" at bounding box center [693, 321] width 58 height 26
